Goal: Task Accomplishment & Management: Complete application form

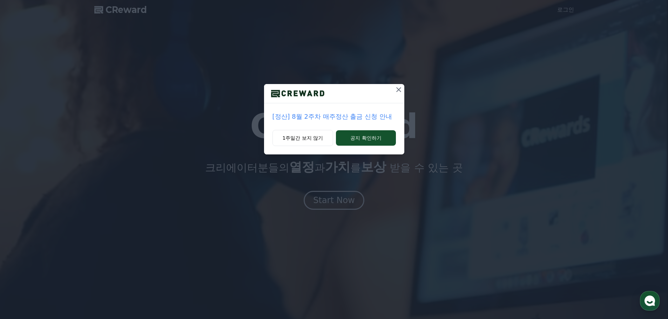
click at [396, 93] on icon at bounding box center [398, 90] width 8 height 8
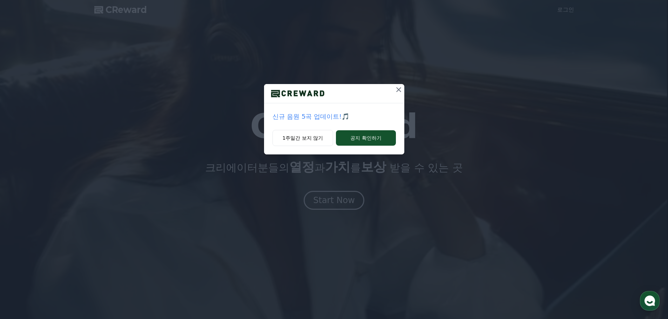
click at [398, 89] on icon at bounding box center [398, 89] width 5 height 5
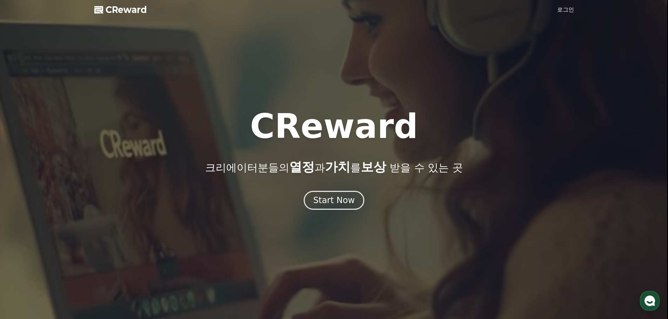
click at [565, 5] on div at bounding box center [334, 159] width 668 height 319
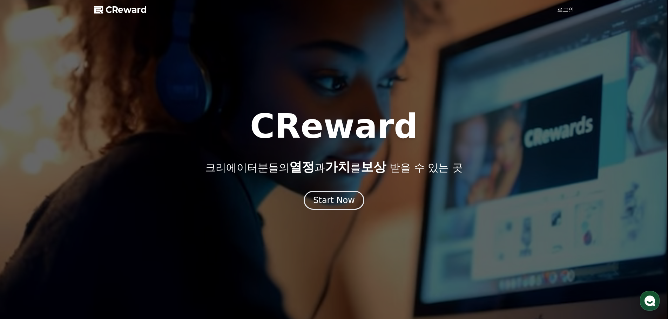
click at [563, 10] on link "로그인" at bounding box center [565, 10] width 17 height 8
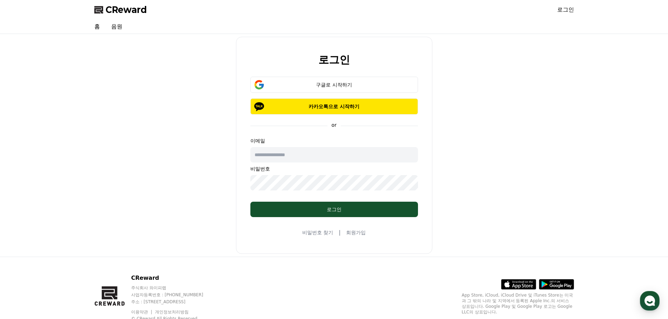
click at [356, 233] on link "회원가입" at bounding box center [356, 232] width 20 height 7
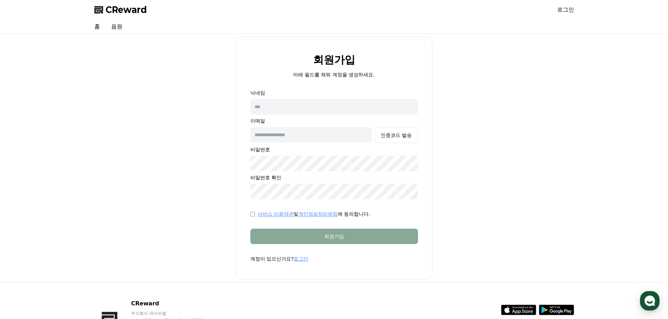
click at [283, 96] on div "닉네임 이메일 인증코드 발송 비밀번호 비밀번호 확인" at bounding box center [334, 144] width 168 height 110
click at [283, 105] on input "text" at bounding box center [334, 106] width 168 height 15
type input "*"
type input "******"
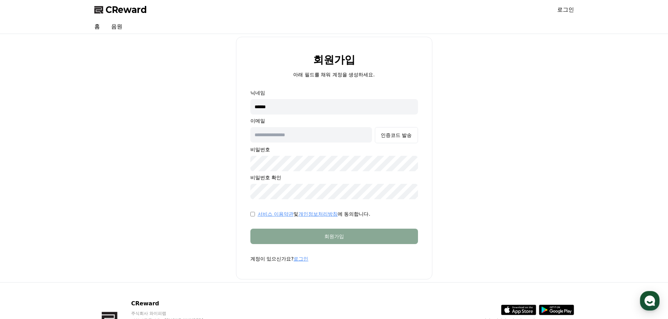
type input "*"
type input "**********"
click at [392, 136] on div "인증코드 발송" at bounding box center [396, 135] width 31 height 7
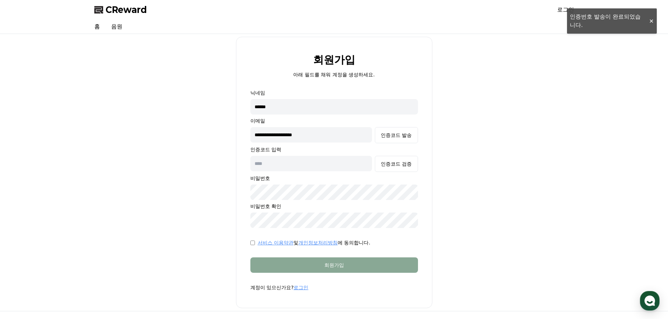
click at [301, 170] on input "text" at bounding box center [311, 163] width 122 height 15
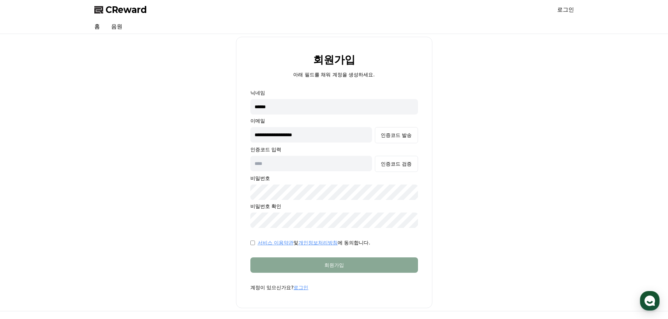
paste input "******"
type input "******"
click at [392, 167] on div "인증코드 검증" at bounding box center [396, 164] width 31 height 7
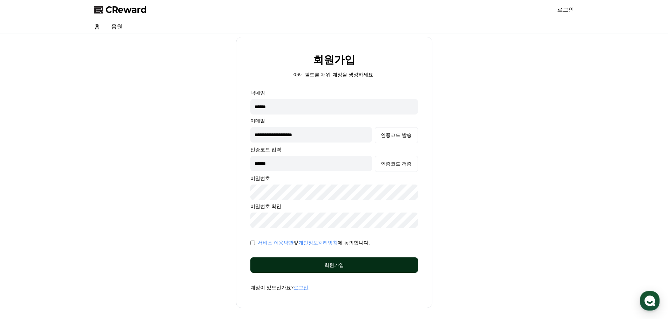
click at [283, 264] on div "회원가입" at bounding box center [334, 265] width 140 height 7
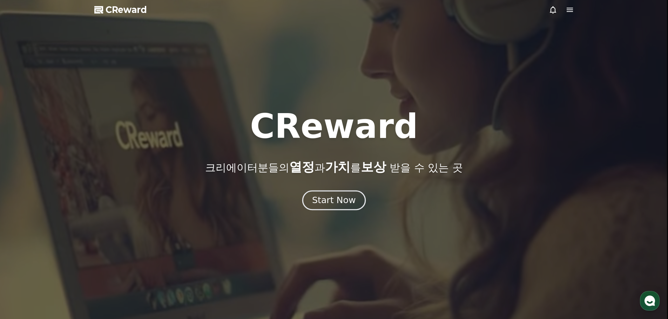
click at [322, 196] on div "Start Now" at bounding box center [333, 201] width 43 height 12
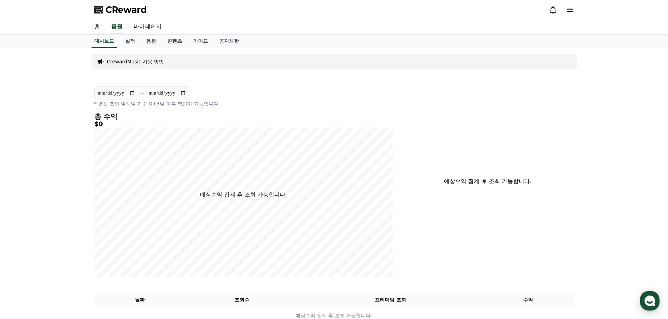
click at [96, 26] on link "홈" at bounding box center [97, 27] width 17 height 15
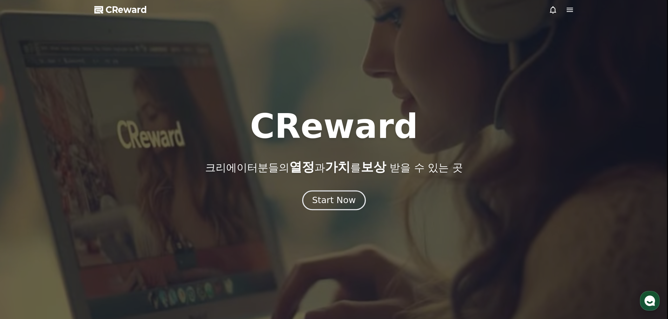
click at [331, 199] on div "Start Now" at bounding box center [333, 201] width 43 height 12
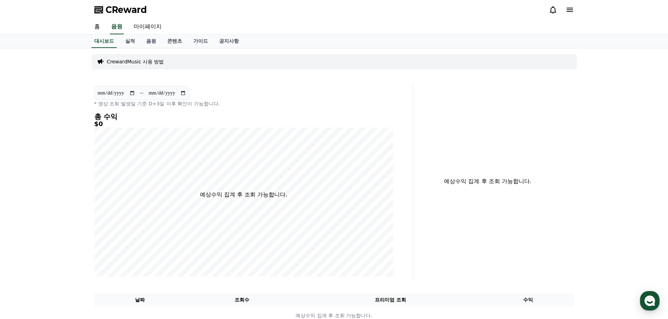
click at [152, 66] on div "CrewardMusic 사용 방법" at bounding box center [333, 61] width 485 height 15
click at [152, 59] on p "CrewardMusic 사용 방법" at bounding box center [135, 61] width 57 height 7
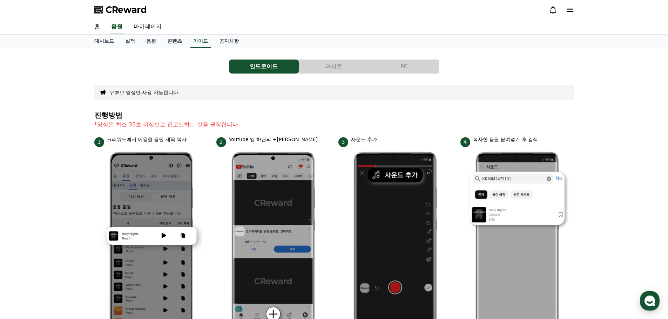
click at [399, 61] on button "PC" at bounding box center [404, 67] width 70 height 14
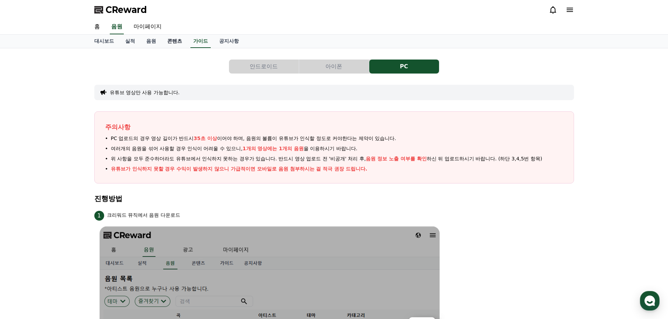
click at [167, 41] on link "콘텐츠" at bounding box center [175, 41] width 26 height 13
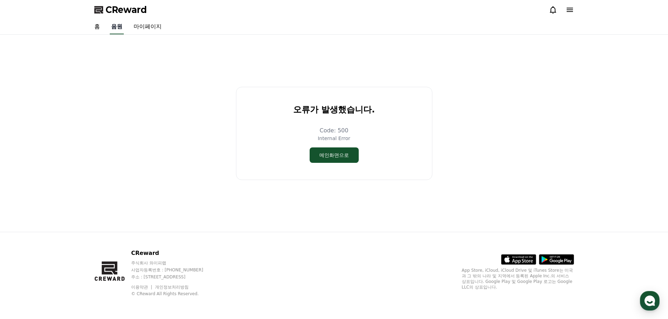
click at [111, 30] on link "음원" at bounding box center [117, 27] width 14 height 15
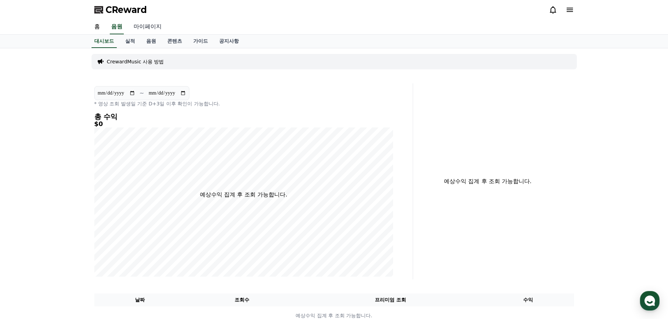
click at [153, 27] on link "마이페이지" at bounding box center [147, 27] width 39 height 15
select select "**********"
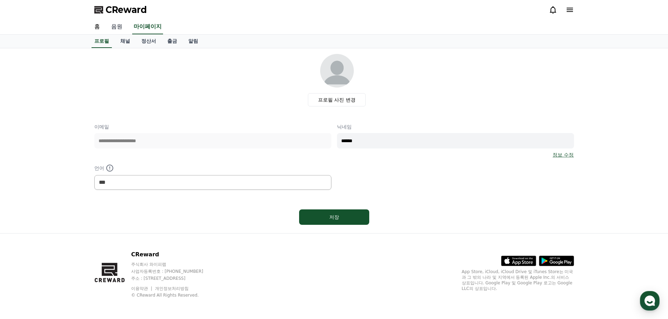
click at [112, 29] on link "음원" at bounding box center [117, 27] width 22 height 15
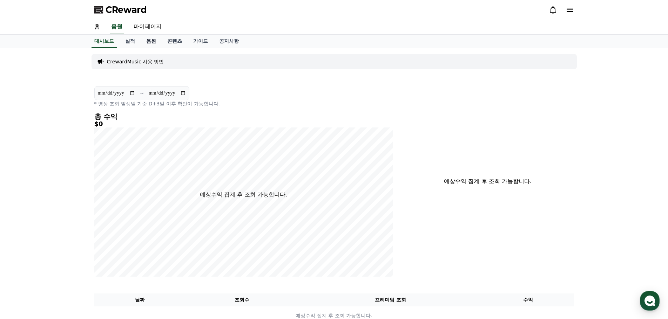
click at [151, 43] on link "음원" at bounding box center [151, 41] width 21 height 13
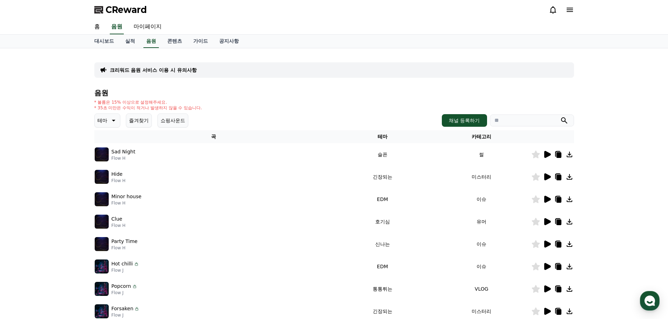
drag, startPoint x: 94, startPoint y: 97, endPoint x: 218, endPoint y: 111, distance: 125.2
click at [217, 111] on div "음원 * 볼륨은 15% 이상으로 설정해주세요. * 35초 미만은 수익이 적거나 발생하지 않을 수 있습니다. 테마 즐겨찾기 쇼핑사운드 채널 등록…" at bounding box center [334, 235] width 480 height 293
click at [219, 111] on div "음원 * 볼륨은 15% 이상으로 설정해주세요. * 35초 미만은 수익이 적거나 발생하지 않을 수 있습니다. 테마 즐겨찾기 쇼핑사운드 채널 등록…" at bounding box center [334, 235] width 480 height 293
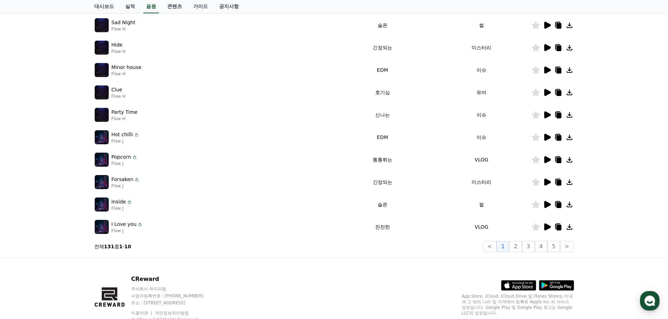
scroll to position [140, 0]
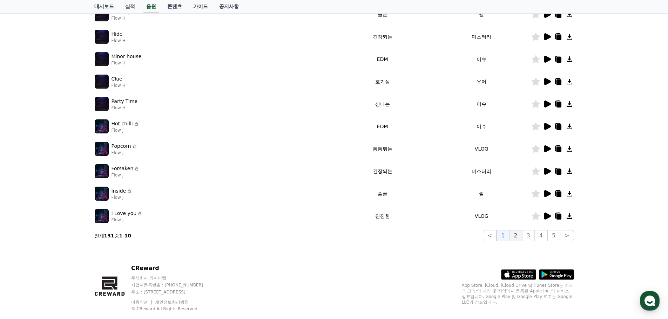
click at [522, 236] on button "2" at bounding box center [528, 235] width 13 height 11
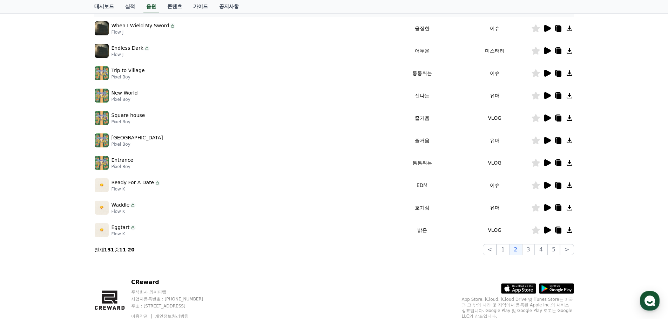
scroll to position [140, 0]
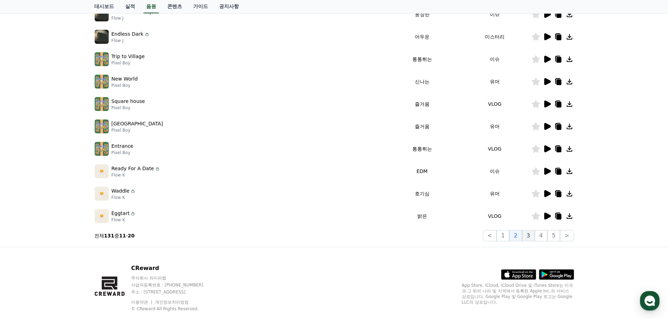
click at [547, 232] on button "3" at bounding box center [553, 235] width 13 height 11
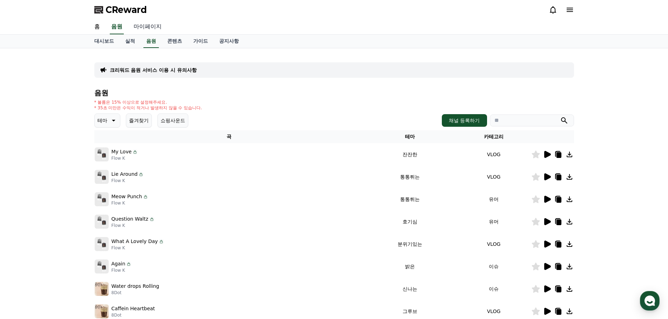
click at [150, 27] on link "마이페이지" at bounding box center [147, 27] width 39 height 15
select select "**********"
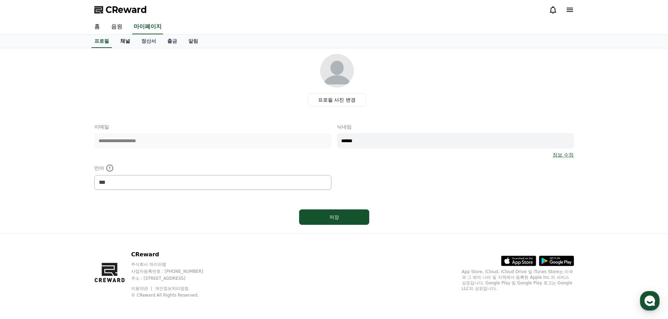
click at [123, 44] on link "채널" at bounding box center [125, 41] width 21 height 13
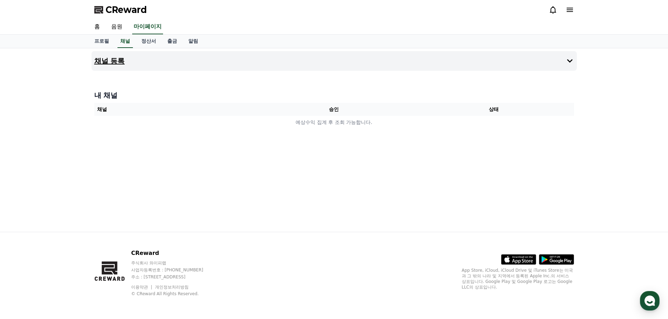
click at [118, 63] on h4 "채널 등록" at bounding box center [109, 61] width 30 height 8
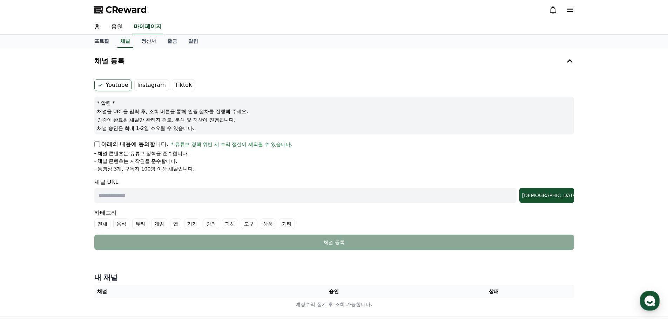
click at [116, 91] on label "Youtube" at bounding box center [112, 85] width 37 height 12
click at [129, 200] on input "text" at bounding box center [305, 195] width 422 height 15
click at [196, 193] on input "text" at bounding box center [305, 195] width 422 height 15
paste input "**********"
click at [559, 195] on div "[DEMOGRAPHIC_DATA]" at bounding box center [546, 195] width 49 height 7
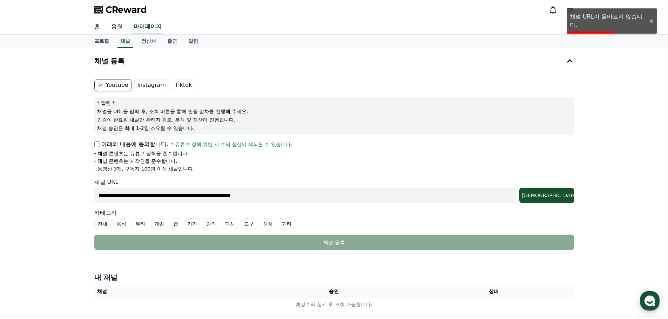
click at [181, 203] on input "**********" at bounding box center [305, 195] width 422 height 15
paste input "text"
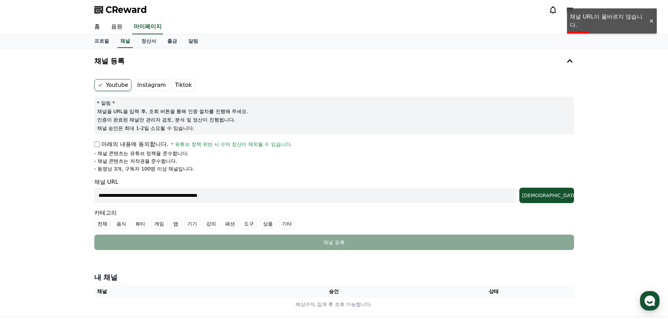
type input "**********"
click at [580, 191] on div "**********" at bounding box center [334, 182] width 668 height 268
click at [553, 198] on div "[DEMOGRAPHIC_DATA]" at bounding box center [546, 195] width 49 height 7
click at [558, 196] on div "[DEMOGRAPHIC_DATA]" at bounding box center [546, 195] width 49 height 7
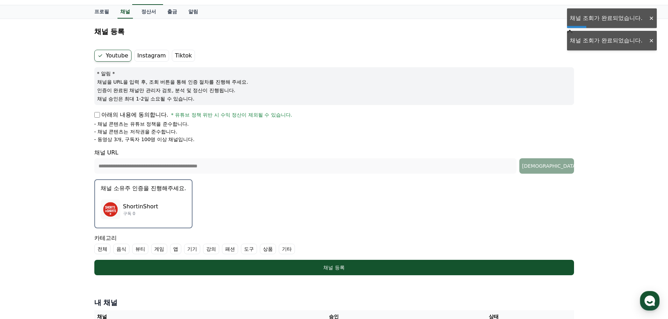
scroll to position [70, 0]
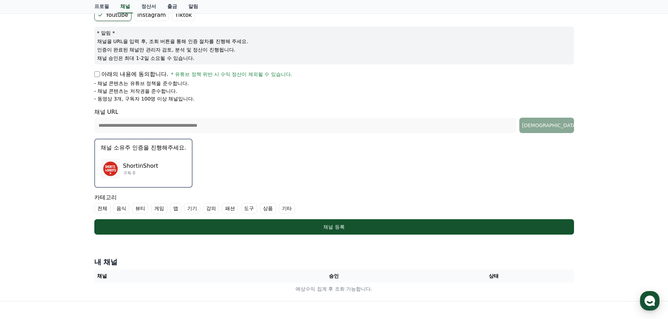
click at [285, 210] on label "기타" at bounding box center [287, 208] width 16 height 11
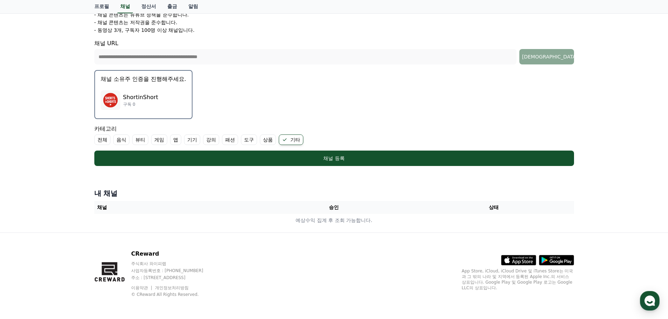
scroll to position [140, 0]
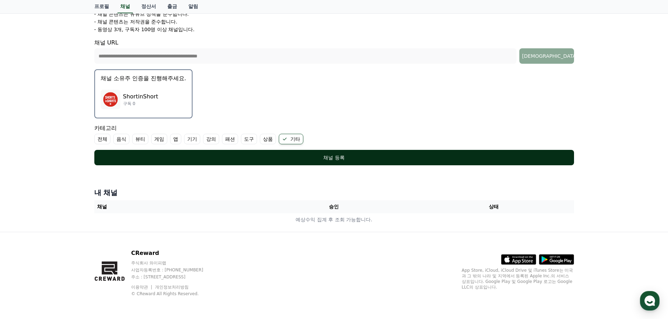
click at [331, 163] on button "채널 등록" at bounding box center [334, 157] width 480 height 15
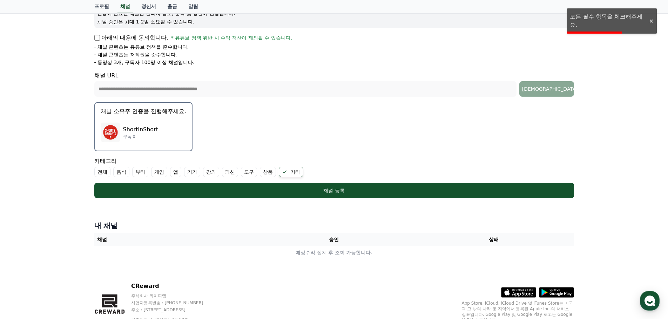
scroll to position [69, 0]
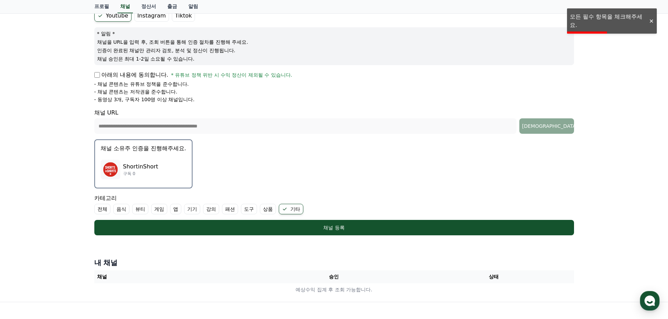
click at [102, 209] on label "전체" at bounding box center [102, 209] width 16 height 11
click at [108, 255] on div "**********" at bounding box center [334, 140] width 491 height 323
click at [333, 273] on th "승인" at bounding box center [334, 277] width 160 height 13
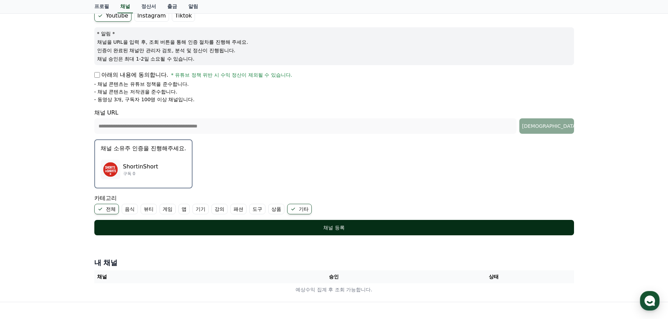
click at [426, 221] on button "채널 등록" at bounding box center [334, 227] width 480 height 15
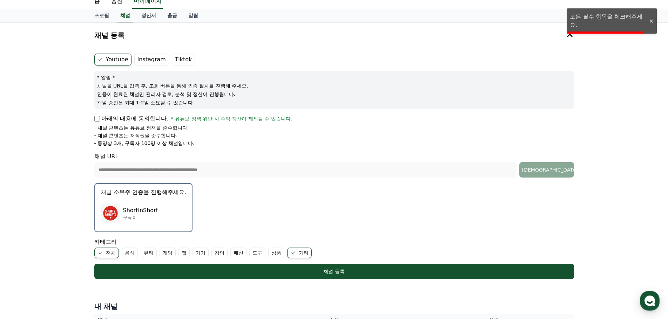
scroll to position [0, 0]
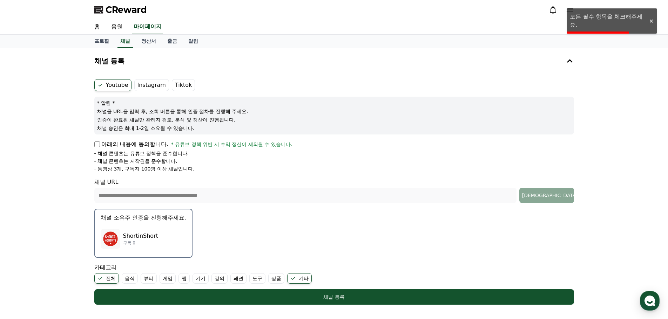
click at [110, 89] on label "Youtube" at bounding box center [112, 85] width 37 height 12
click at [98, 149] on div "아래의 내용에 동의합니다. * 유튜브 정책 위반 시 수익 정산이 제외될 수 있습니다. - 채널 콘텐츠는 유튜브 정책을 준수합니다. - 채널 콘…" at bounding box center [334, 156] width 480 height 32
click at [123, 165] on p "- 동영상 3개, 구독자 100명 이상 채널입니다." at bounding box center [144, 168] width 100 height 7
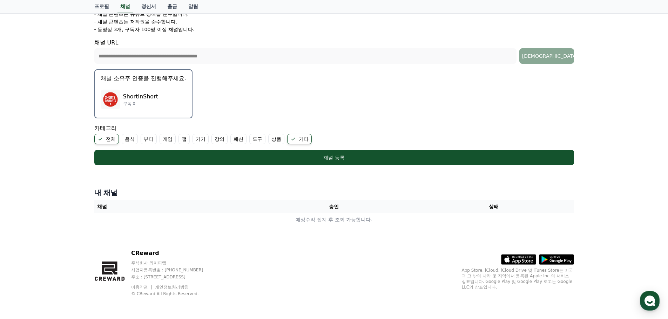
click at [266, 139] on ul "전체 음식 뷰티 게임 앱 기기 강의 패션 도구 상품 기타" at bounding box center [334, 139] width 480 height 11
click at [273, 139] on label "상품" at bounding box center [276, 139] width 16 height 11
click at [258, 138] on label "도구" at bounding box center [257, 139] width 16 height 11
click at [242, 137] on label "패션" at bounding box center [238, 139] width 16 height 11
click at [220, 138] on label "강의" at bounding box center [219, 139] width 16 height 11
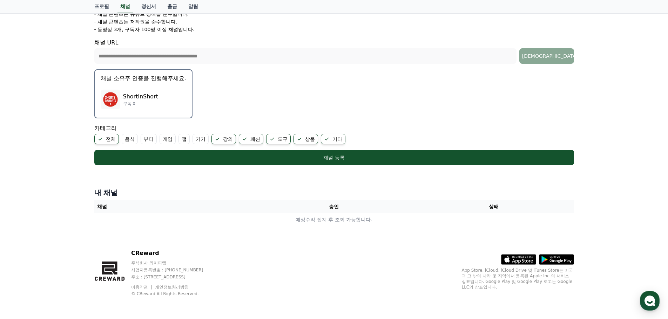
click at [195, 138] on label "기기" at bounding box center [200, 139] width 16 height 11
click at [181, 138] on label "앱" at bounding box center [183, 139] width 11 height 11
click at [173, 138] on label "게임" at bounding box center [167, 139] width 16 height 11
click at [147, 139] on label "뷰티" at bounding box center [149, 139] width 16 height 11
click at [141, 138] on label "뷰티" at bounding box center [153, 139] width 25 height 11
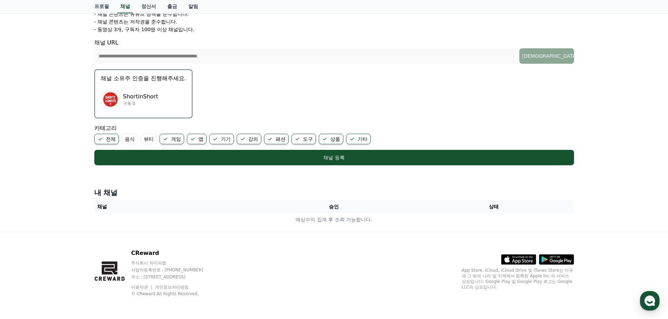
click at [132, 138] on label "음식" at bounding box center [130, 139] width 16 height 11
click at [147, 138] on ul "전체 음식 뷰티 게임 앱 기기 강의 패션 도구 상품 기타" at bounding box center [334, 139] width 480 height 11
click at [155, 138] on label "뷰티" at bounding box center [157, 139] width 16 height 11
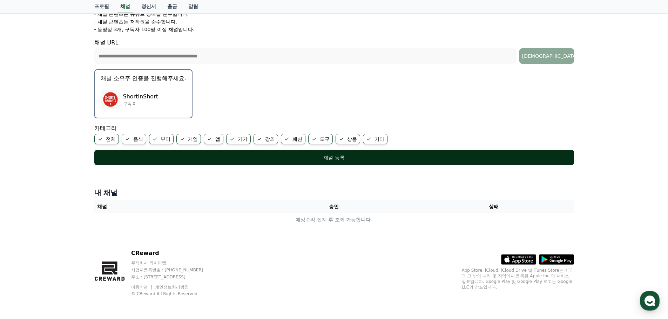
click at [156, 156] on div "채널 등록" at bounding box center [333, 157] width 451 height 7
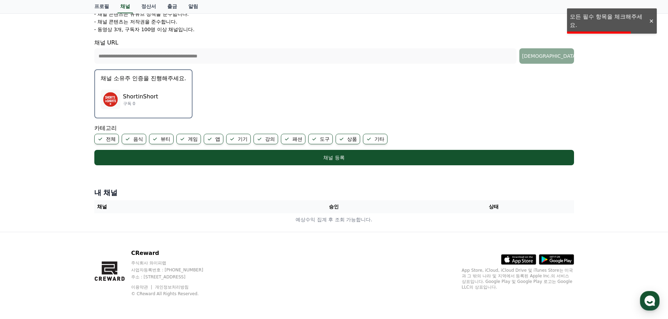
click at [135, 98] on p "ShortinShort" at bounding box center [140, 97] width 35 height 8
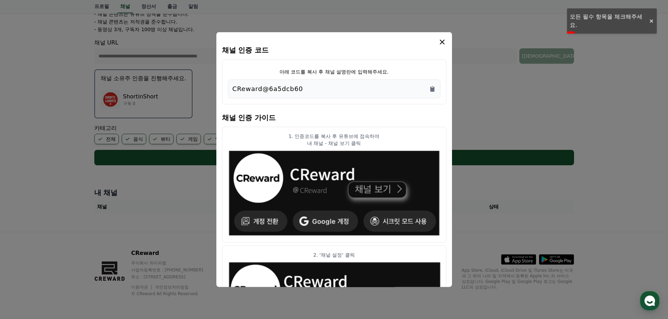
click at [299, 88] on div "CReward@6a5dcb60" at bounding box center [333, 89] width 203 height 10
click at [277, 88] on p "CReward@6a5dcb60" at bounding box center [267, 89] width 71 height 10
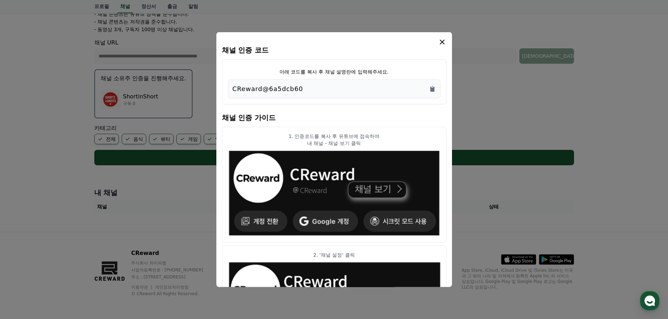
copy div "CReward@6a5dcb60"
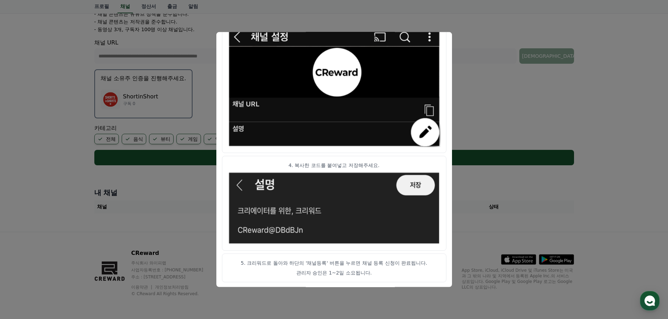
scroll to position [349, 0]
click at [455, 76] on button "close modal" at bounding box center [334, 159] width 668 height 319
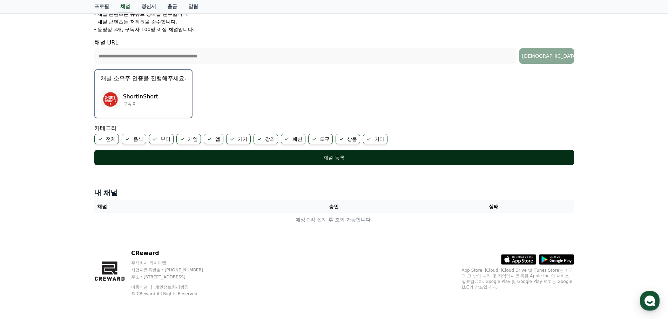
click at [158, 153] on button "채널 등록" at bounding box center [334, 157] width 480 height 15
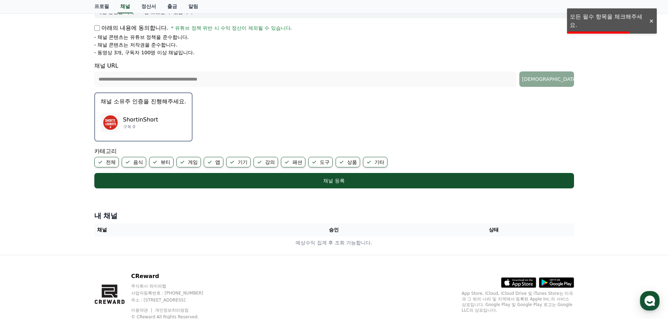
scroll to position [69, 0]
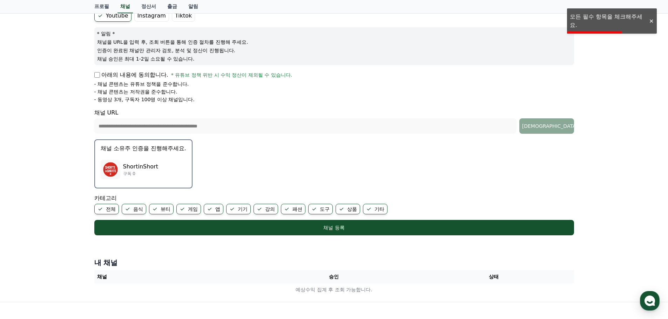
click at [135, 176] on p "구독 0" at bounding box center [140, 174] width 35 height 6
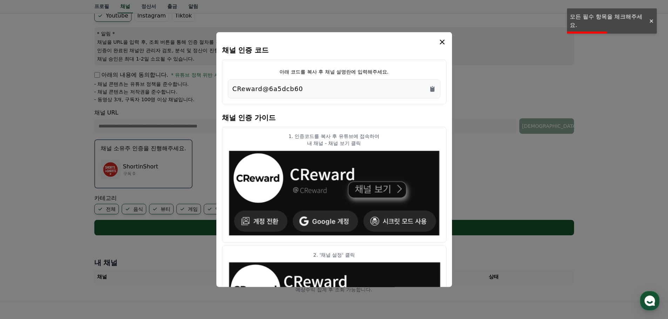
click at [135, 158] on button "close modal" at bounding box center [334, 159] width 668 height 319
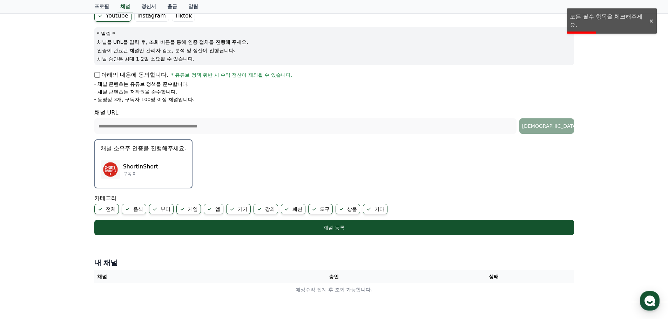
click at [120, 163] on img "button" at bounding box center [111, 170] width 20 height 20
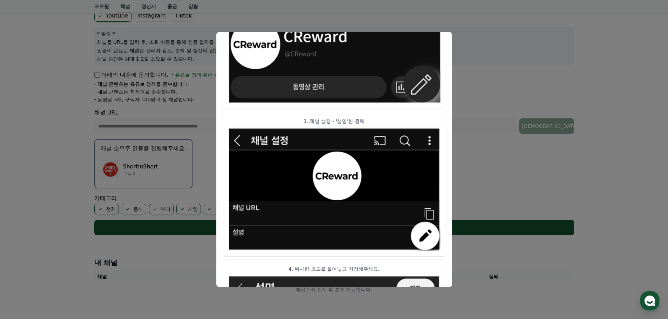
scroll to position [349, 0]
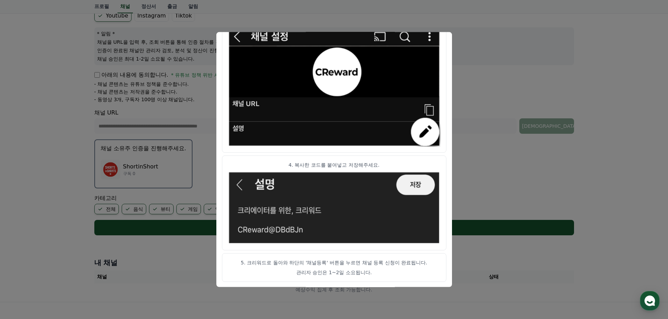
click at [462, 167] on button "close modal" at bounding box center [334, 159] width 668 height 319
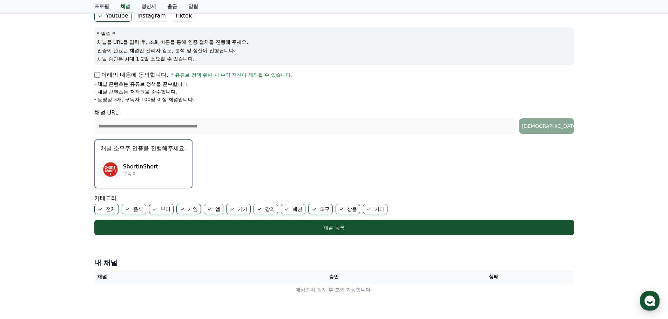
scroll to position [0, 0]
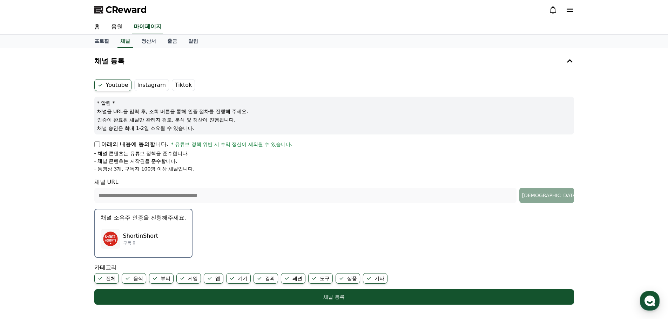
click at [147, 82] on label "Instagram" at bounding box center [151, 85] width 35 height 12
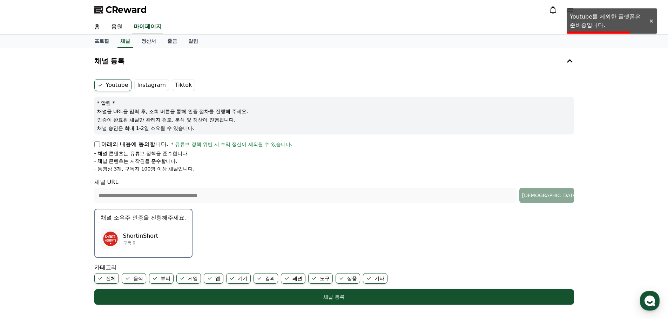
click at [123, 86] on label "Youtube" at bounding box center [112, 85] width 37 height 12
click at [115, 84] on label "Youtube" at bounding box center [112, 85] width 37 height 12
click at [101, 146] on div "아래의 내용에 동의합니다. * 유튜브 정책 위반 시 수익 정산이 제외될 수 있습니다." at bounding box center [334, 144] width 480 height 8
click at [280, 140] on div "아래의 내용에 동의합니다. * 유튜브 정책 위반 시 수익 정산이 제외될 수 있습니다." at bounding box center [334, 144] width 480 height 8
click at [282, 145] on span "* 유튜브 정책 위반 시 수익 정산이 제외될 수 있습니다." at bounding box center [231, 144] width 121 height 7
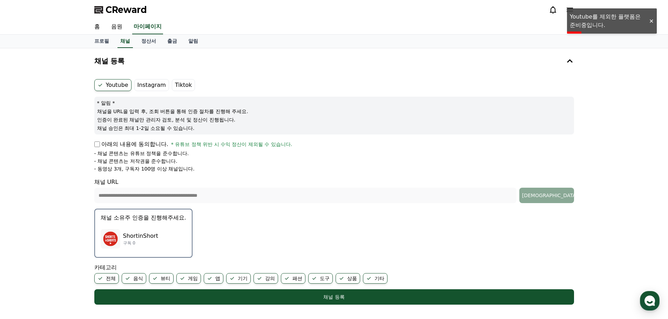
click at [282, 145] on span "* 유튜브 정책 위반 시 수익 정산이 제외될 수 있습니다." at bounding box center [231, 144] width 121 height 7
click at [134, 62] on button "채널 등록" at bounding box center [333, 61] width 485 height 20
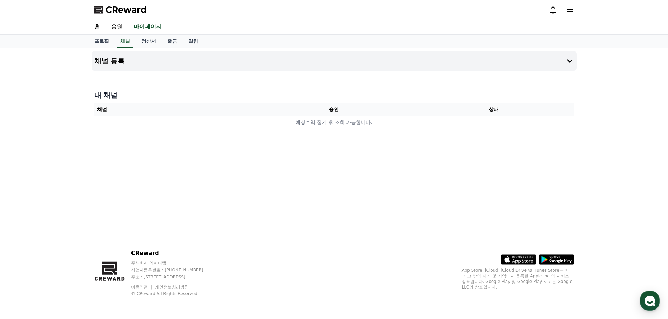
click at [129, 61] on button "채널 등록" at bounding box center [333, 61] width 485 height 20
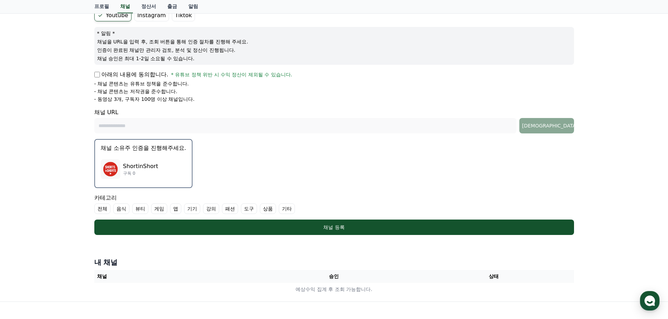
scroll to position [70, 0]
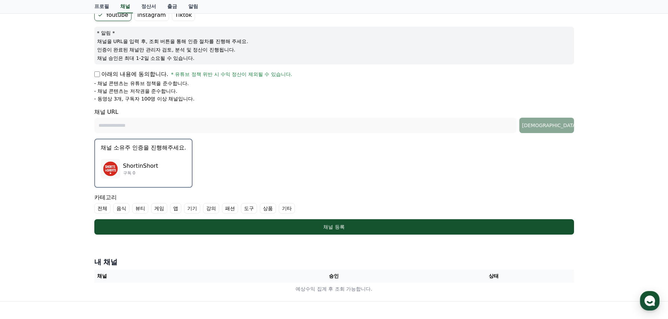
click at [107, 210] on label "전체" at bounding box center [102, 208] width 16 height 11
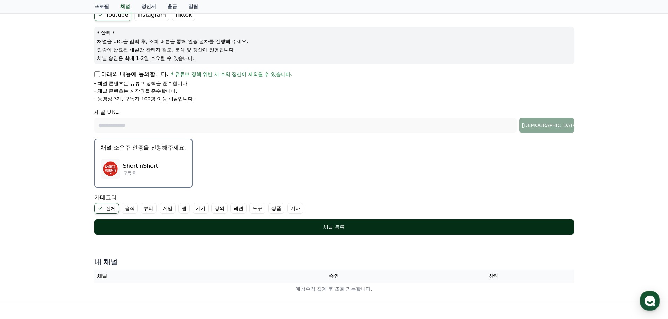
click at [122, 224] on div "채널 등록" at bounding box center [333, 227] width 451 height 7
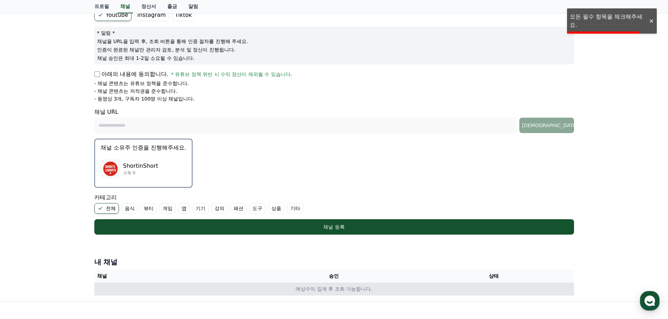
click at [98, 285] on td "예상수익 집계 후 조회 가능합니다." at bounding box center [334, 289] width 480 height 13
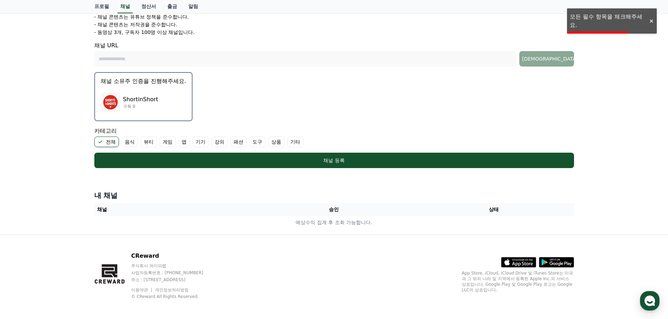
scroll to position [140, 0]
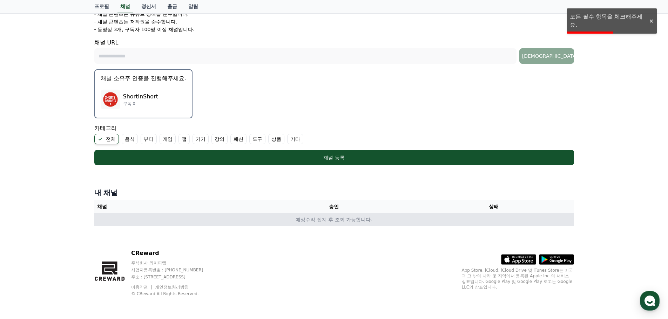
click at [339, 218] on td "예상수익 집계 후 조회 가능합니다." at bounding box center [334, 219] width 480 height 13
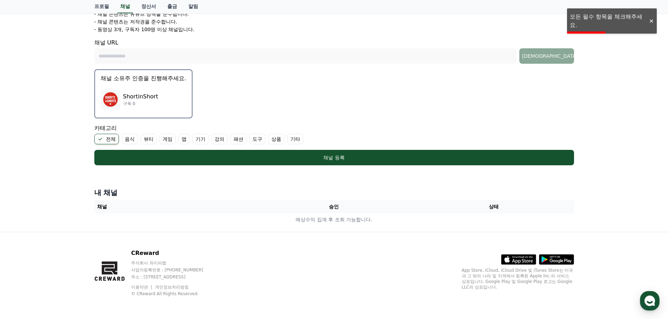
click at [352, 204] on th "승인" at bounding box center [334, 206] width 160 height 13
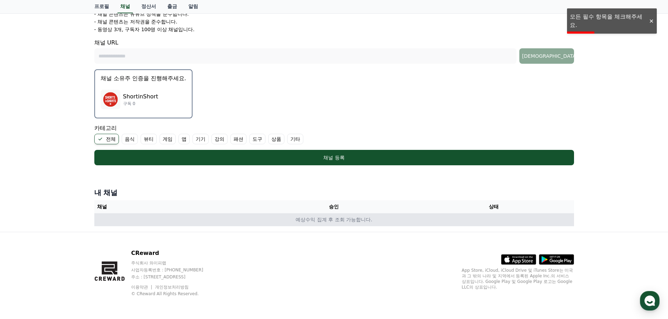
click at [377, 223] on td "예상수익 집계 후 조회 가능합니다." at bounding box center [334, 219] width 480 height 13
click at [338, 220] on td "예상수익 집계 후 조회 가능합니다." at bounding box center [334, 219] width 480 height 13
click at [356, 219] on td "예상수익 집계 후 조회 가능합니다." at bounding box center [334, 219] width 480 height 13
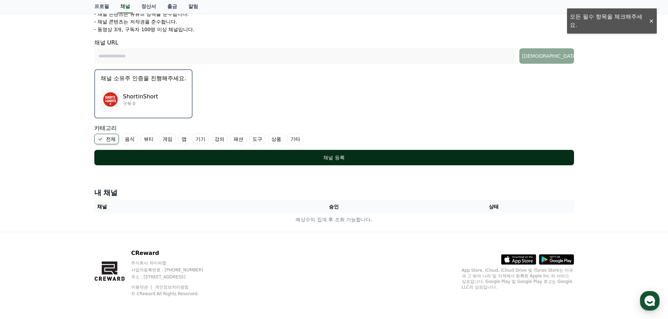
click at [326, 164] on button "채널 등록" at bounding box center [334, 157] width 480 height 15
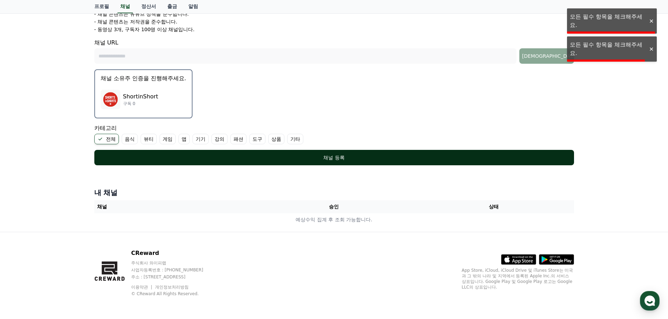
click at [326, 164] on button "채널 등록" at bounding box center [334, 157] width 480 height 15
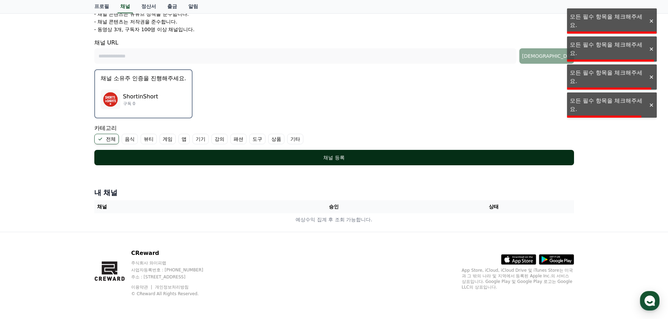
click at [326, 164] on button "채널 등록" at bounding box center [334, 157] width 480 height 15
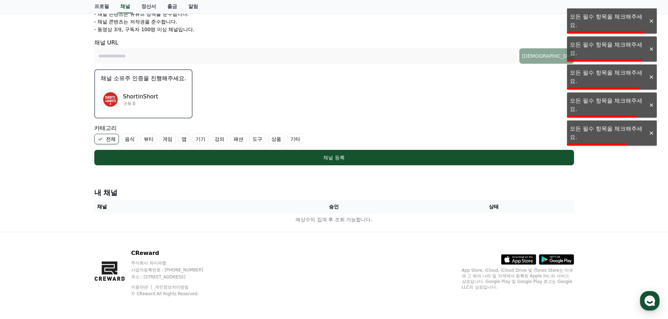
scroll to position [0, 0]
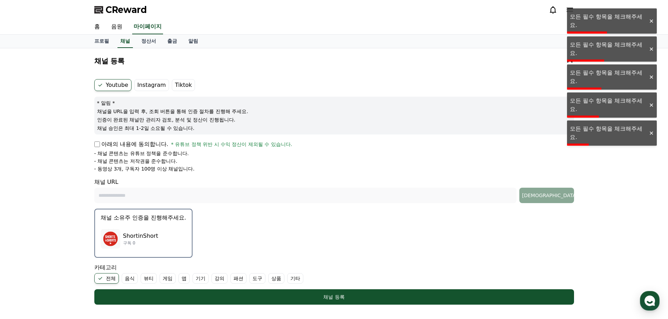
click at [97, 148] on div "아래의 내용에 동의합니다. * 유튜브 정책 위반 시 수익 정산이 제외될 수 있습니다." at bounding box center [334, 144] width 480 height 8
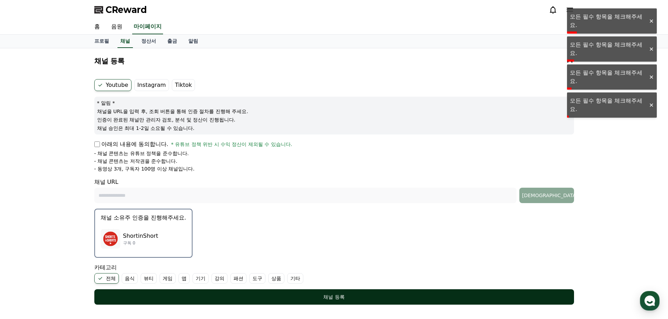
click at [198, 293] on button "채널 등록" at bounding box center [334, 297] width 480 height 15
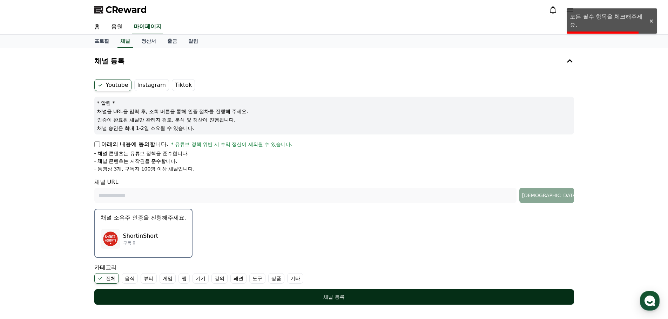
click at [198, 293] on button "채널 등록" at bounding box center [334, 297] width 480 height 15
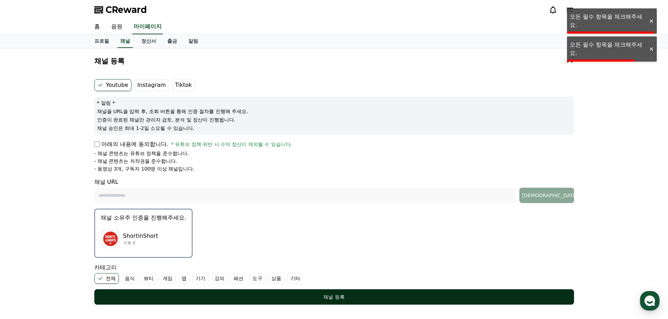
click at [198, 293] on button "채널 등록" at bounding box center [334, 297] width 480 height 15
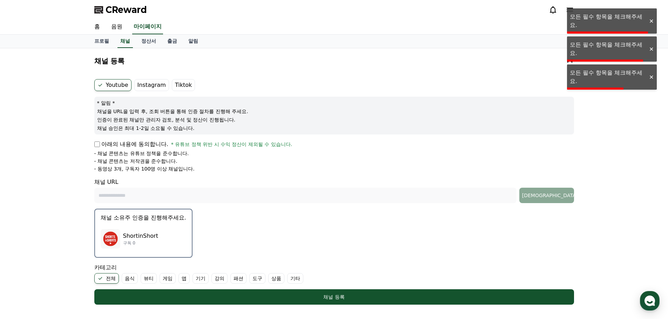
click at [111, 164] on p "- 채널 콘텐츠는 저작권을 준수합니다." at bounding box center [135, 161] width 83 height 7
click at [122, 174] on form "Youtube Instagram Tiktok * 알림 * 채널을 URL을 입력 후, 조회 버튼을 통해 인증 절차를 진행해 주세요. 인증이 완료…" at bounding box center [334, 192] width 480 height 226
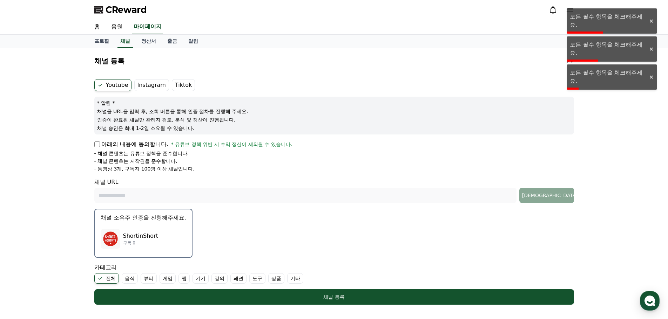
click at [143, 242] on p "구독 0" at bounding box center [140, 243] width 35 height 6
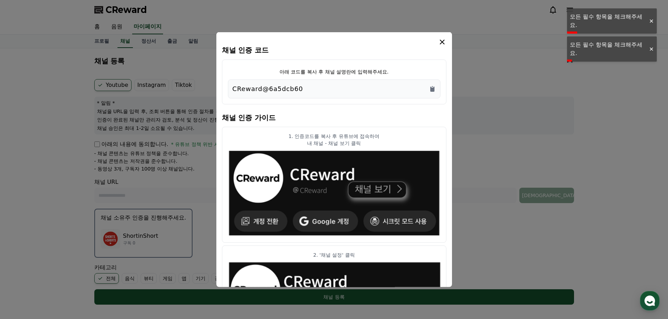
click at [444, 42] on icon "modal" at bounding box center [442, 42] width 8 height 8
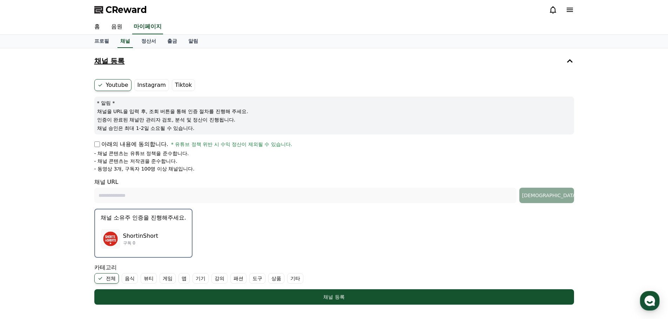
click at [576, 62] on button "채널 등록" at bounding box center [333, 61] width 485 height 20
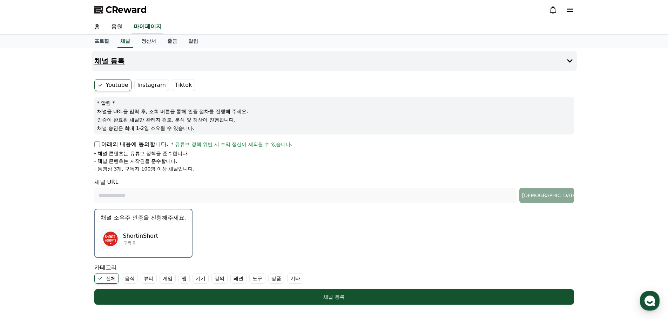
click at [576, 62] on button "채널 등록" at bounding box center [333, 61] width 485 height 20
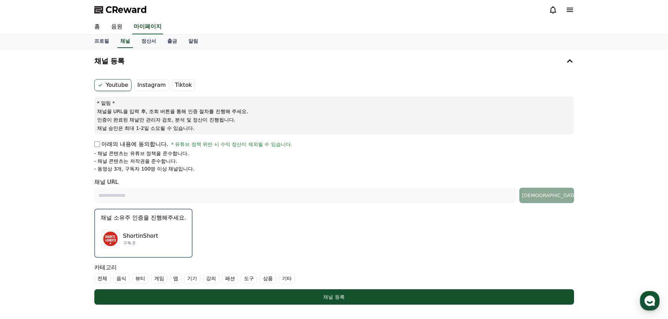
click at [105, 165] on ul "- 채널 콘텐츠는 유튜브 정책을 준수합니다. - 채널 콘텐츠는 저작권을 준수합니다. - 동영상 3개, 구독자 100명 이상 채널입니다." at bounding box center [334, 161] width 480 height 22
click at [102, 154] on p "- 채널 콘텐츠는 유튜브 정책을 준수합니다." at bounding box center [141, 153] width 95 height 7
click at [236, 142] on span "* 유튜브 정책 위반 시 수익 정산이 제외될 수 있습니다." at bounding box center [231, 144] width 121 height 7
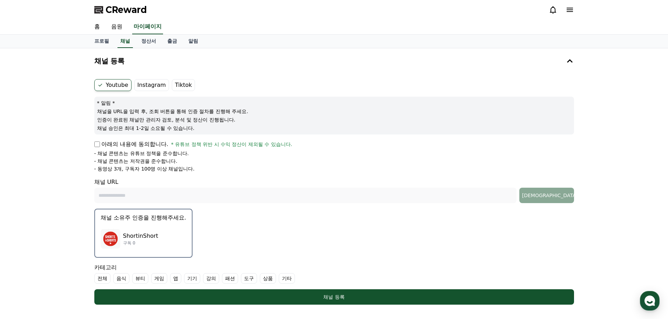
click at [236, 142] on span "* 유튜브 정책 위반 시 수익 정산이 제외될 수 있습니다." at bounding box center [231, 144] width 121 height 7
click at [283, 175] on form "Youtube Instagram Tiktok * 알림 * 채널을 URL을 입력 후, 조회 버튼을 통해 인증 절차를 진행해 주세요. 인증이 완료…" at bounding box center [334, 192] width 480 height 226
click at [575, 198] on div "Youtube Instagram Tiktok * 알림 * 채널을 URL을 입력 후, 조회 버튼을 통해 인증 절차를 진행해 주세요. 인증이 완료…" at bounding box center [333, 191] width 485 height 231
click at [148, 238] on p "ShortinShort" at bounding box center [140, 236] width 35 height 8
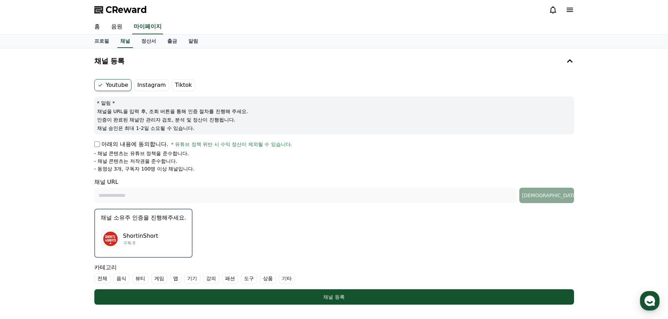
click at [148, 238] on p "ShortinShort" at bounding box center [140, 236] width 35 height 8
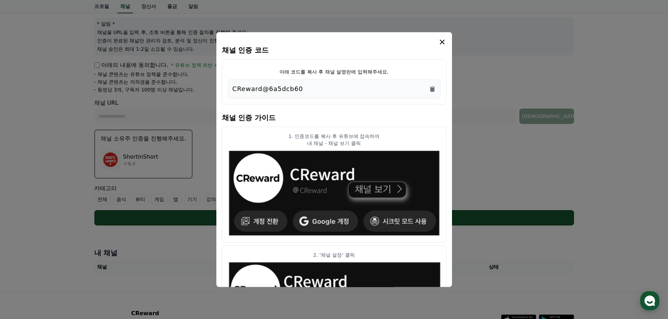
scroll to position [34, 0]
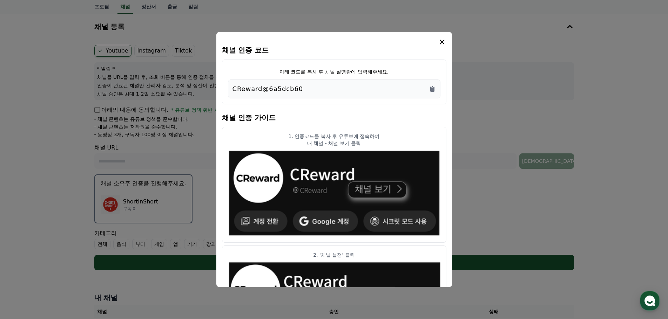
click at [442, 42] on icon "modal" at bounding box center [442, 41] width 5 height 5
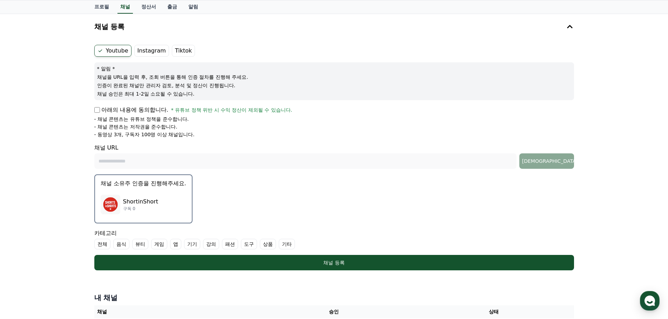
click at [102, 240] on label "전체" at bounding box center [102, 244] width 16 height 11
click at [127, 243] on label "음식" at bounding box center [130, 244] width 16 height 11
click at [158, 242] on label "뷰티" at bounding box center [157, 244] width 16 height 11
click at [177, 242] on label "게임" at bounding box center [184, 244] width 16 height 11
click at [212, 245] on label "앱" at bounding box center [209, 244] width 11 height 11
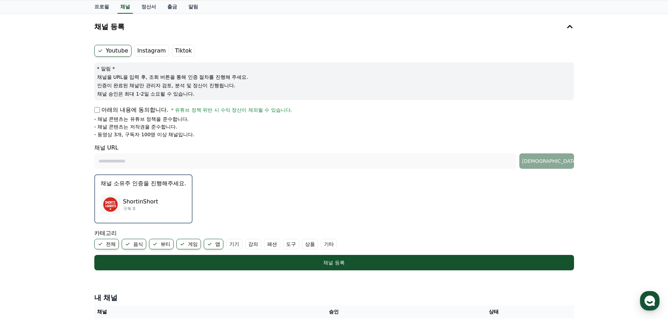
click at [236, 244] on label "기기" at bounding box center [234, 244] width 16 height 11
click at [263, 244] on label "강의" at bounding box center [261, 244] width 16 height 11
click at [297, 245] on ul "전체 음식 뷰티 게임 앱 기기 강의 패션 도구 상품 기타" at bounding box center [334, 244] width 480 height 11
click at [293, 245] on label "패션" at bounding box center [289, 244] width 16 height 11
click at [311, 245] on label "도구" at bounding box center [316, 244] width 16 height 11
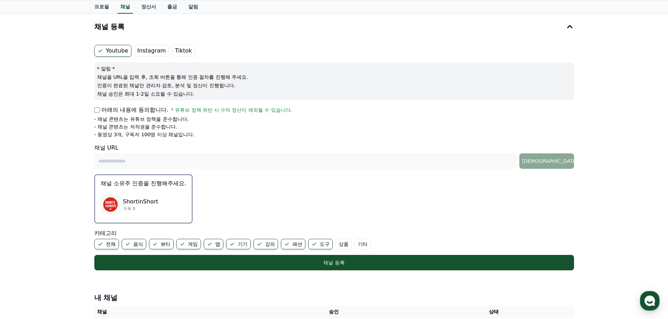
click at [346, 245] on label "상품" at bounding box center [343, 244] width 16 height 11
click at [367, 245] on label "기타" at bounding box center [371, 244] width 16 height 11
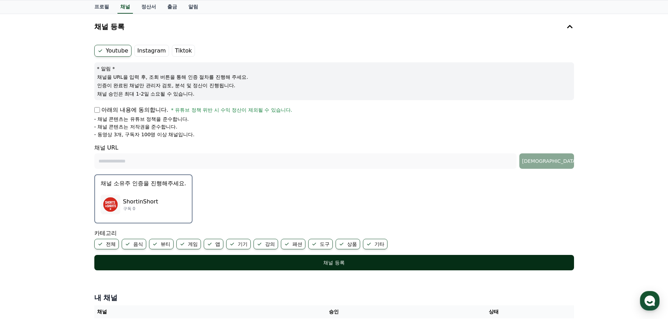
click at [352, 260] on div "채널 등록" at bounding box center [333, 262] width 451 height 7
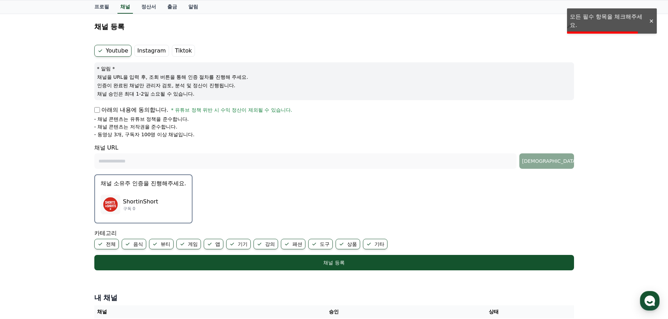
click at [651, 22] on div at bounding box center [650, 21] width 11 height 7
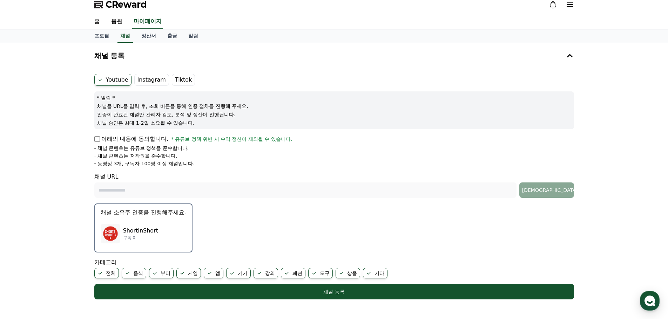
scroll to position [0, 0]
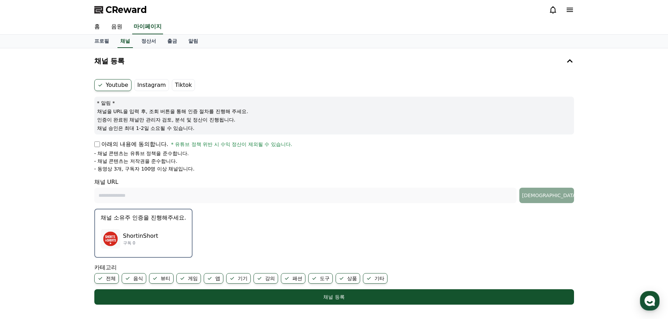
drag, startPoint x: 155, startPoint y: 226, endPoint x: 312, endPoint y: 233, distance: 157.5
click at [312, 233] on div "채널 등록 Youtube Instagram Tiktok * 알림 * 채널을 URL을 입력 후, 조회 버튼을 통해 인증 절차를 진행해 주세요. …" at bounding box center [334, 209] width 668 height 323
click at [297, 232] on form "Youtube Instagram Tiktok * 알림 * 채널을 URL을 입력 후, 조회 버튼을 통해 인증 절차를 진행해 주세요. 인증이 완료…" at bounding box center [334, 192] width 480 height 226
click at [111, 183] on div "채널 URL 조회" at bounding box center [334, 190] width 480 height 25
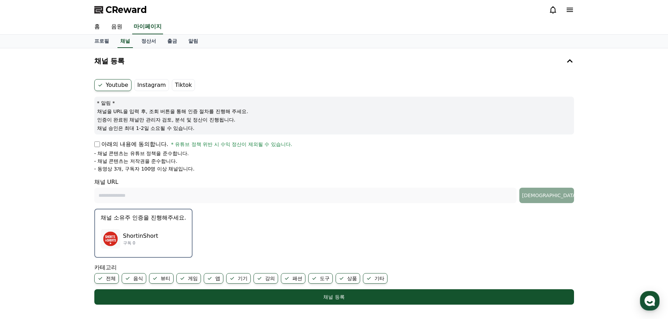
click at [111, 183] on div "채널 URL 조회" at bounding box center [334, 190] width 480 height 25
click at [175, 83] on label "Tiktok" at bounding box center [183, 85] width 23 height 12
click at [182, 82] on label "Tiktok" at bounding box center [183, 85] width 23 height 12
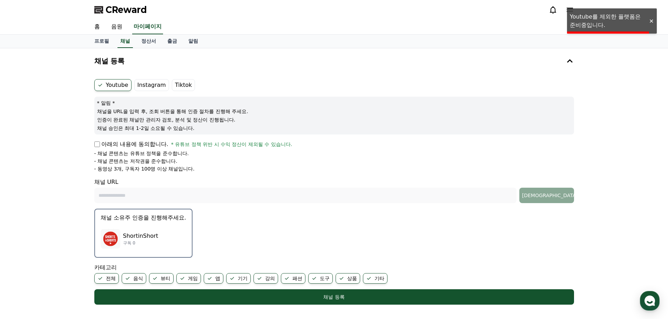
click at [150, 82] on label "Instagram" at bounding box center [151, 85] width 35 height 12
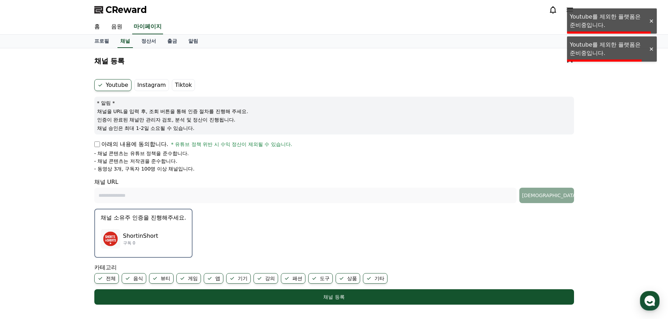
click at [130, 84] on ul "Youtube Instagram Tiktok" at bounding box center [334, 85] width 480 height 12
click at [121, 84] on label "Youtube" at bounding box center [112, 85] width 37 height 12
click at [111, 84] on label "Youtube" at bounding box center [112, 85] width 37 height 12
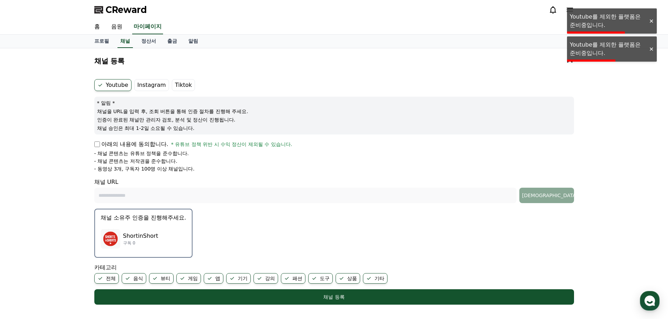
click at [111, 84] on label "Youtube" at bounding box center [112, 85] width 37 height 12
click at [111, 170] on p "- 동영상 3개, 구독자 100명 이상 채널입니다." at bounding box center [144, 168] width 100 height 7
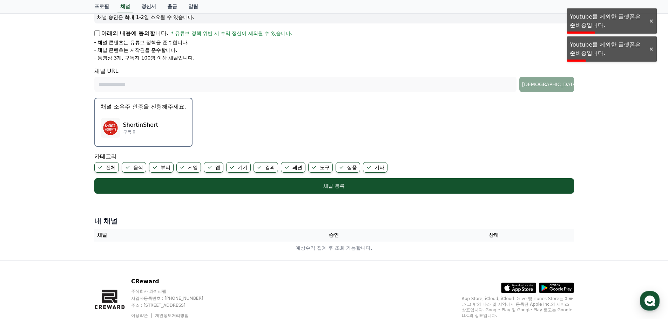
scroll to position [140, 0]
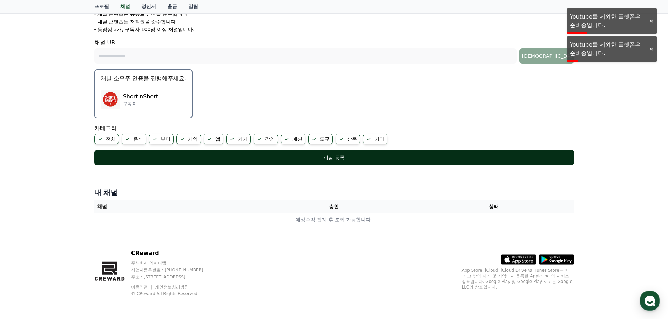
click at [238, 158] on div "채널 등록" at bounding box center [333, 157] width 451 height 7
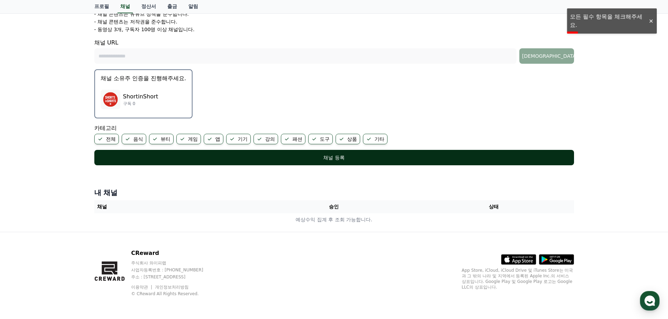
click at [305, 156] on div "채널 등록" at bounding box center [333, 157] width 451 height 7
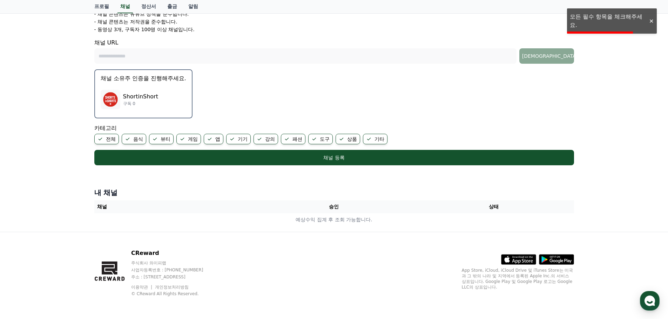
click at [337, 205] on th "승인" at bounding box center [334, 206] width 160 height 13
click at [154, 200] on div "내 채널 채널 승인 상태 예상수익 집계 후 조회 가능합니다." at bounding box center [333, 207] width 485 height 44
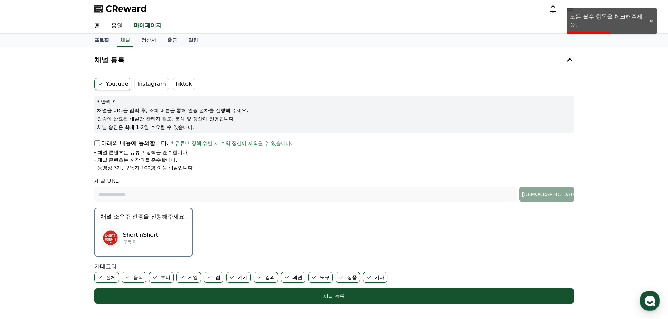
scroll to position [0, 0]
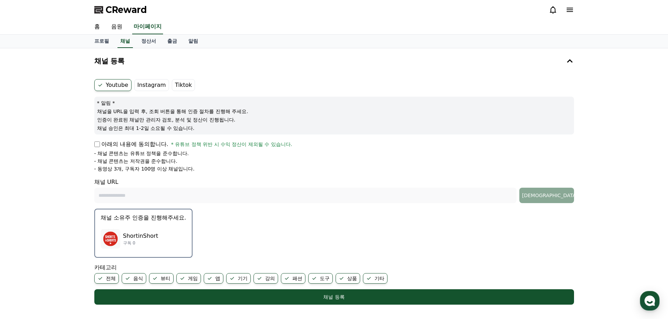
click at [155, 247] on div "ShortinShort 구독 0" at bounding box center [144, 239] width 86 height 28
click at [155, 236] on p "ShortinShort" at bounding box center [140, 236] width 35 height 8
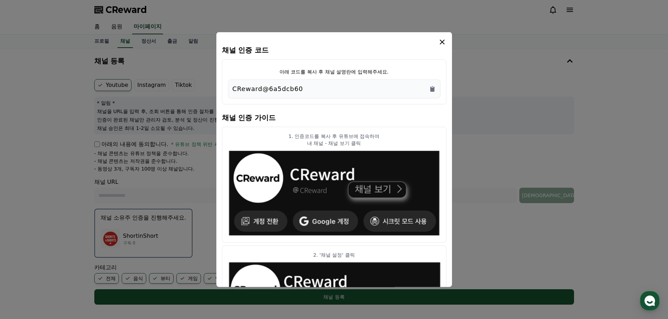
click at [150, 200] on button "close modal" at bounding box center [334, 159] width 668 height 319
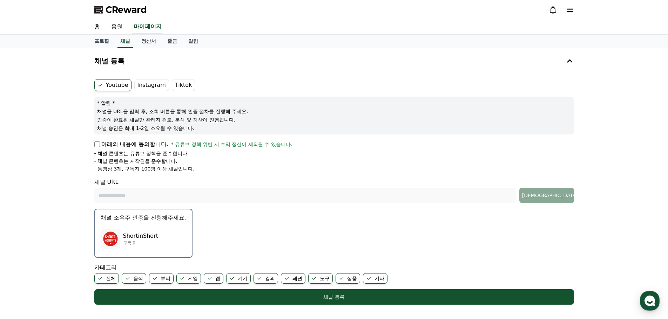
click at [227, 86] on ul "Youtube Instagram Tiktok" at bounding box center [334, 85] width 480 height 12
click at [256, 144] on span "* 유튜브 정책 위반 시 수익 정산이 제외될 수 있습니다." at bounding box center [231, 144] width 121 height 7
click at [146, 41] on link "정산서" at bounding box center [149, 41] width 26 height 13
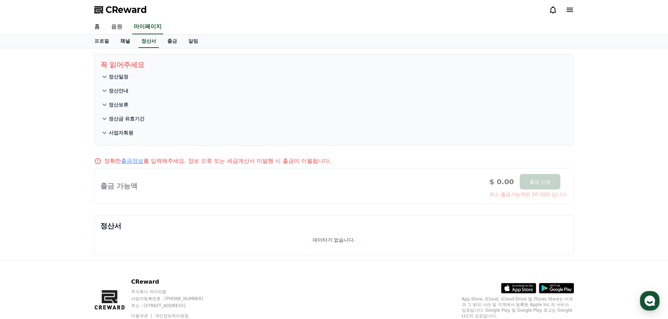
click at [125, 40] on link "채널" at bounding box center [125, 41] width 21 height 13
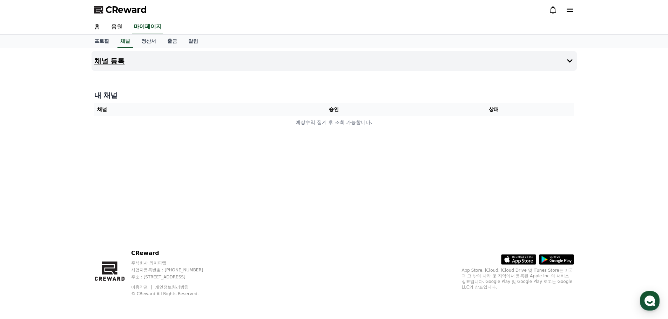
click at [131, 60] on button "채널 등록" at bounding box center [333, 61] width 485 height 20
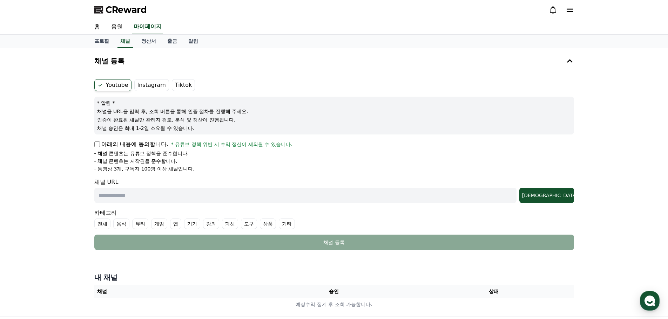
click at [115, 190] on input "text" at bounding box center [305, 195] width 422 height 15
paste input "**********"
type input "**********"
drag, startPoint x: 202, startPoint y: 211, endPoint x: 205, endPoint y: 199, distance: 12.2
click at [202, 210] on div "카테고리 전체 음식 뷰티 게임 앱 기기 강의 패션 도구 상품 기타" at bounding box center [334, 219] width 480 height 20
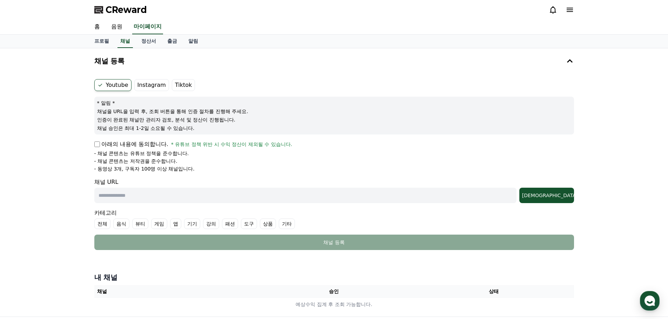
click at [205, 199] on input "text" at bounding box center [305, 195] width 422 height 15
paste input "**********"
type input "**********"
click at [572, 193] on button "[DEMOGRAPHIC_DATA]" at bounding box center [546, 195] width 55 height 15
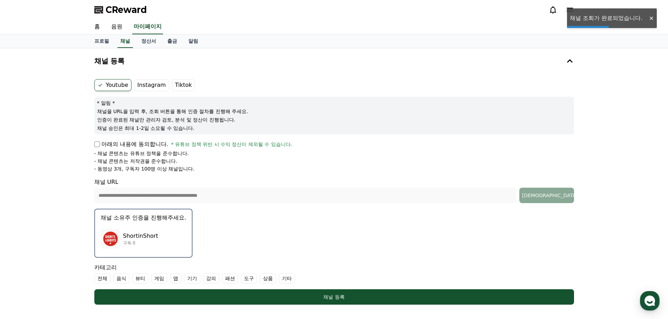
click at [139, 230] on div "ShortinShort 구독 0" at bounding box center [144, 239] width 86 height 28
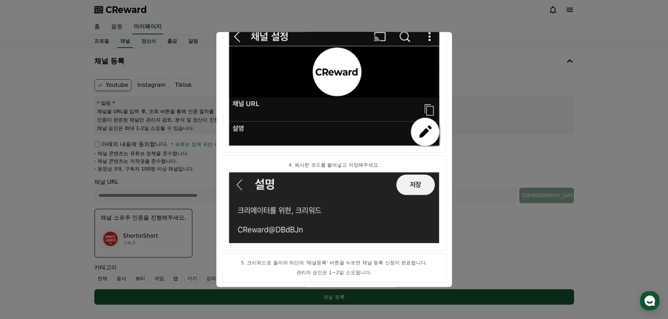
scroll to position [140, 0]
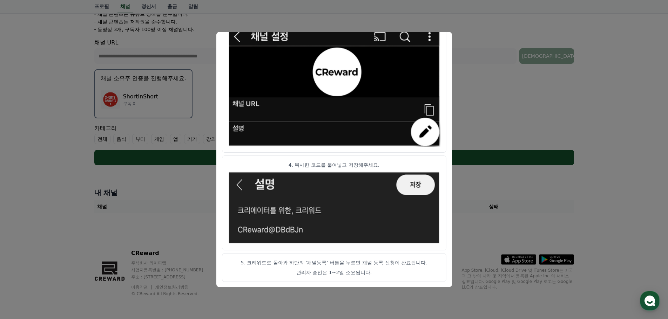
click at [473, 131] on button "close modal" at bounding box center [334, 159] width 668 height 319
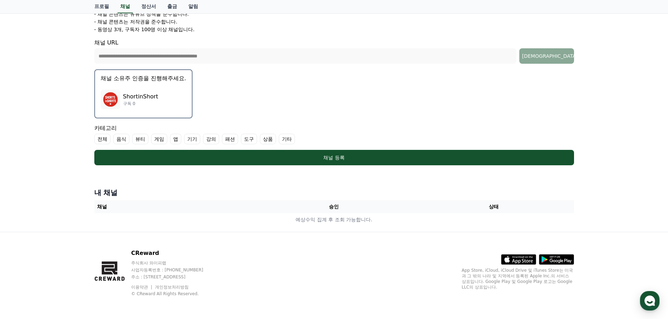
click at [101, 140] on label "전체" at bounding box center [102, 139] width 16 height 11
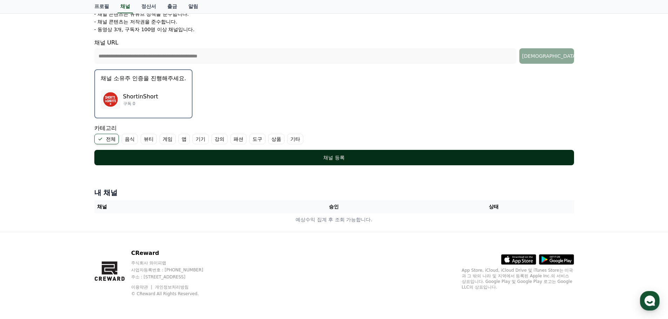
click at [129, 157] on div "채널 등록" at bounding box center [333, 157] width 451 height 7
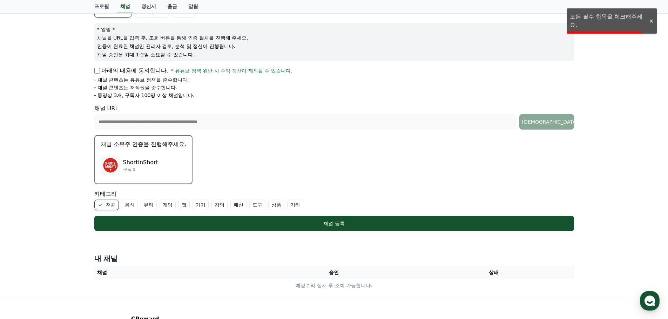
scroll to position [0, 0]
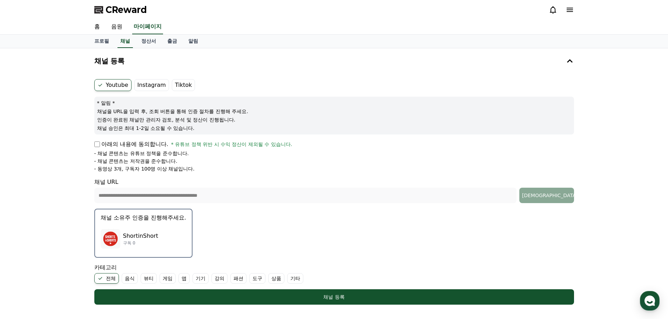
drag, startPoint x: 95, startPoint y: 118, endPoint x: 239, endPoint y: 121, distance: 144.1
click at [239, 121] on div "* 알림 * 채널을 URL을 입력 후, 조회 버튼을 통해 인증 절차를 진행해 주세요. 인증이 완료된 채널만 관리자 검토, 분석 및 정산이 진행…" at bounding box center [334, 116] width 480 height 38
click at [239, 121] on p "인증이 완료된 채널만 관리자 검토, 분석 및 정산이 진행됩니다." at bounding box center [334, 119] width 474 height 7
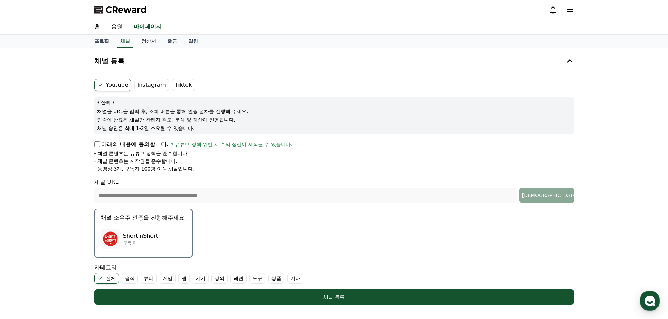
click at [239, 121] on p "인증이 완료된 채널만 관리자 검토, 분석 및 정산이 진행됩니다." at bounding box center [334, 119] width 474 height 7
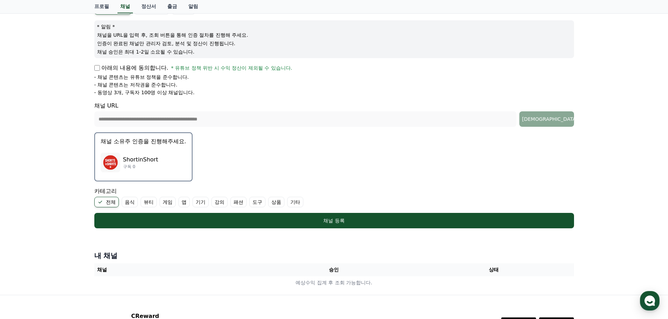
scroll to position [140, 0]
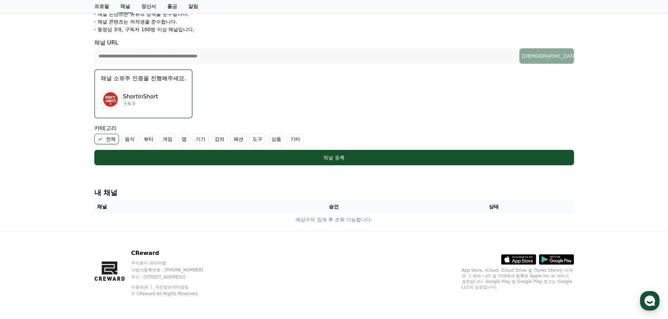
click at [334, 210] on th "승인" at bounding box center [334, 206] width 160 height 13
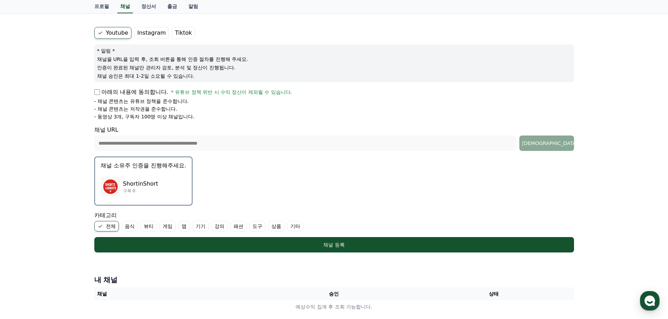
scroll to position [0, 0]
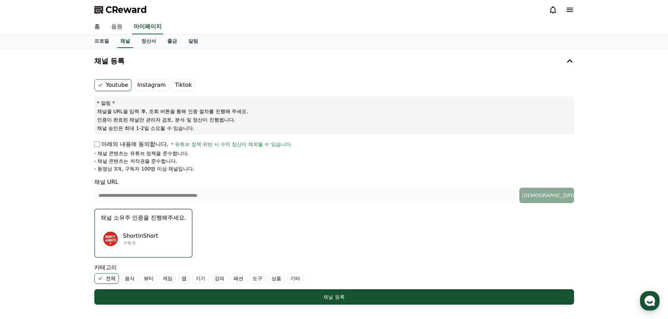
click at [118, 26] on link "음원" at bounding box center [117, 27] width 22 height 15
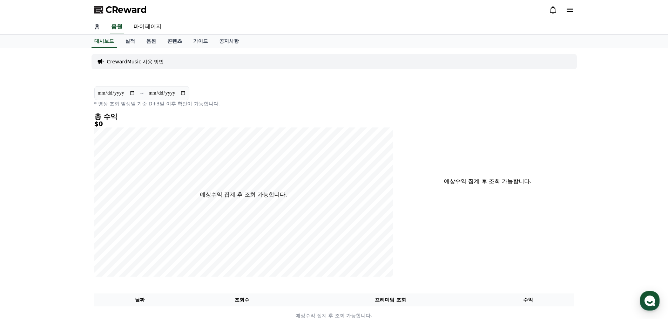
click at [99, 28] on link "홈" at bounding box center [97, 27] width 17 height 15
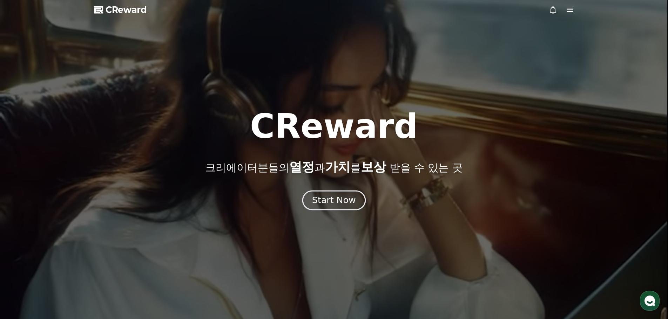
click at [331, 206] on div "Start Now" at bounding box center [333, 201] width 43 height 12
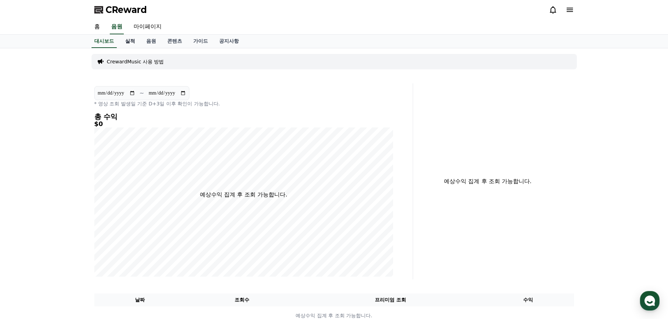
click at [132, 40] on link "실적" at bounding box center [130, 41] width 21 height 13
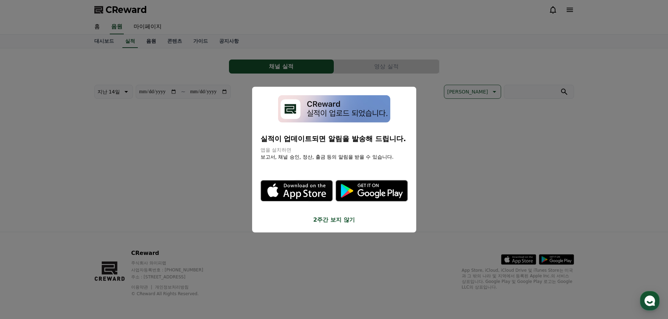
click at [147, 42] on button "close modal" at bounding box center [334, 159] width 668 height 319
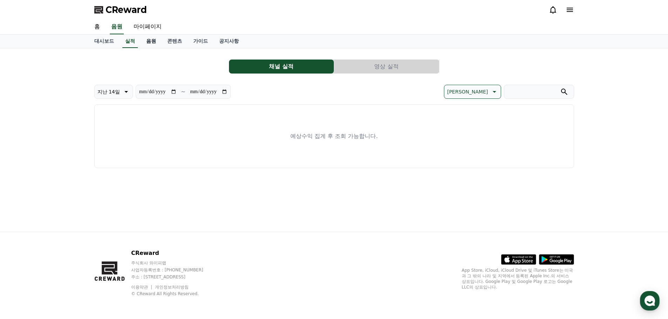
click at [149, 43] on link "음원" at bounding box center [151, 41] width 21 height 13
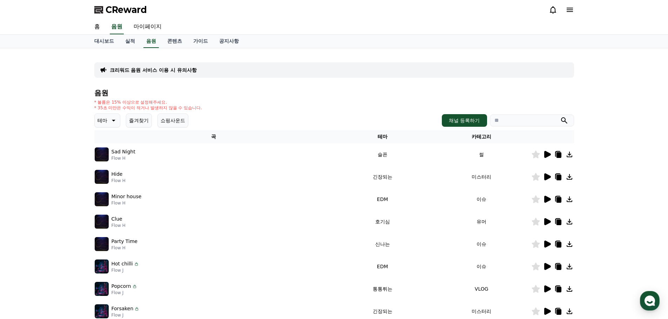
click at [548, 154] on icon at bounding box center [547, 154] width 7 height 7
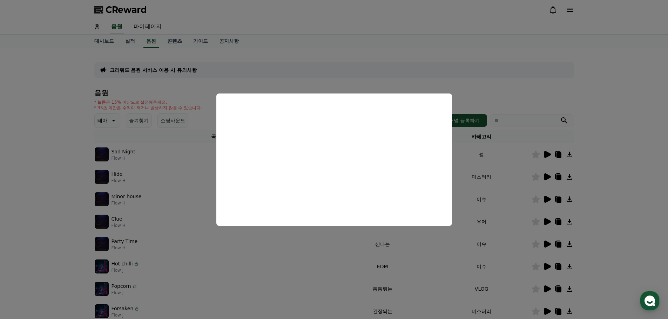
click at [483, 86] on button "close modal" at bounding box center [334, 159] width 668 height 319
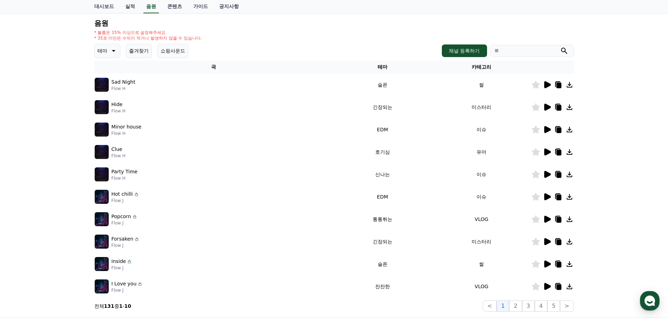
scroll to position [70, 0]
click at [547, 239] on icon at bounding box center [547, 241] width 8 height 8
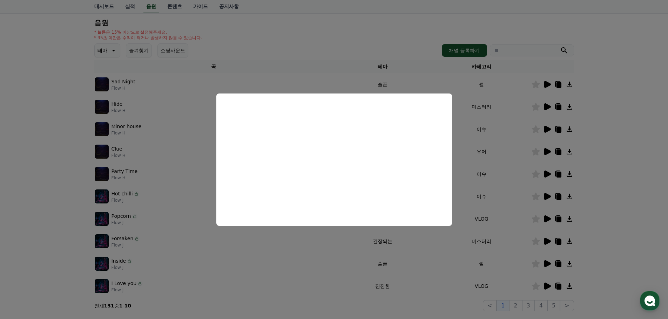
click at [270, 254] on button "close modal" at bounding box center [334, 159] width 668 height 319
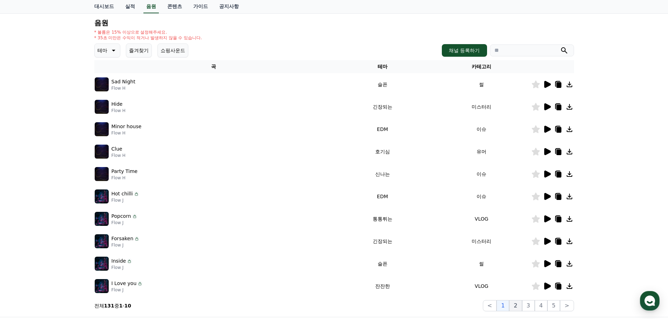
click at [522, 306] on button "2" at bounding box center [528, 305] width 13 height 11
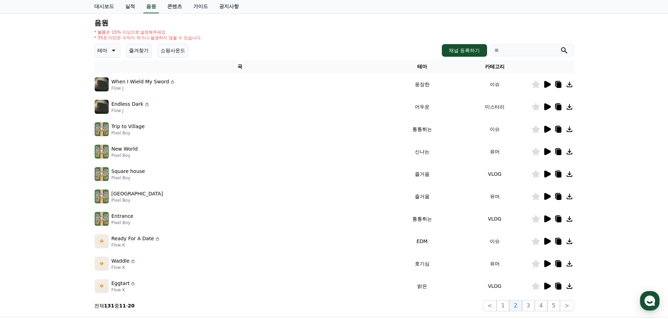
click at [545, 282] on icon at bounding box center [547, 286] width 8 height 8
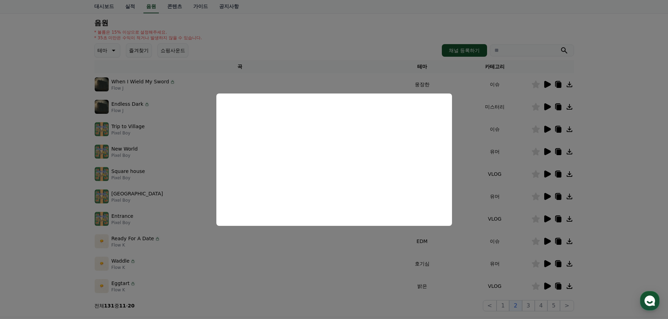
click at [527, 204] on button "close modal" at bounding box center [334, 159] width 668 height 319
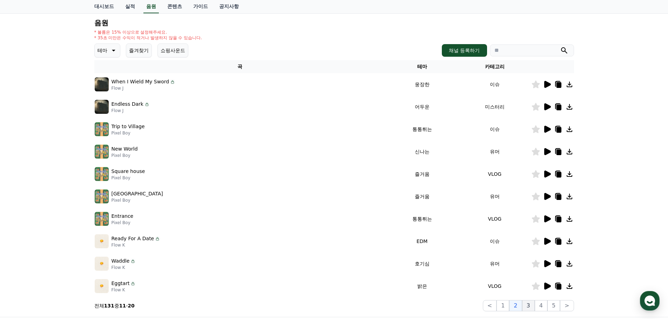
click at [547, 306] on button "3" at bounding box center [553, 305] width 13 height 11
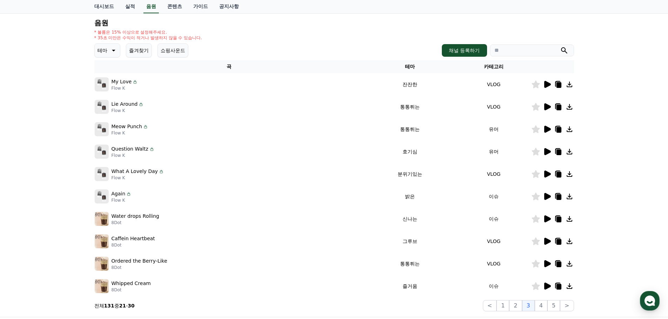
click at [547, 87] on icon at bounding box center [547, 84] width 7 height 7
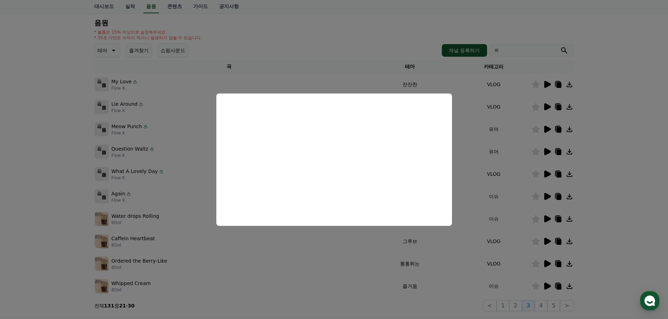
click at [288, 244] on button "close modal" at bounding box center [334, 159] width 668 height 319
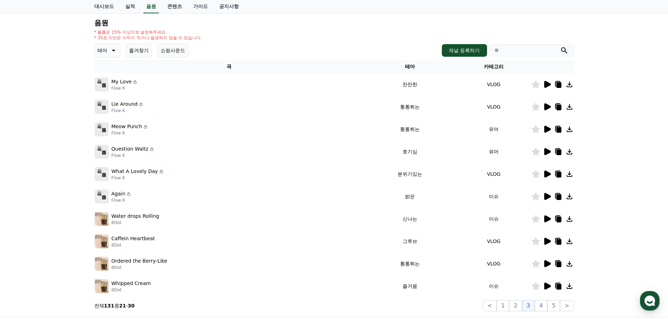
click at [549, 197] on icon at bounding box center [547, 196] width 7 height 7
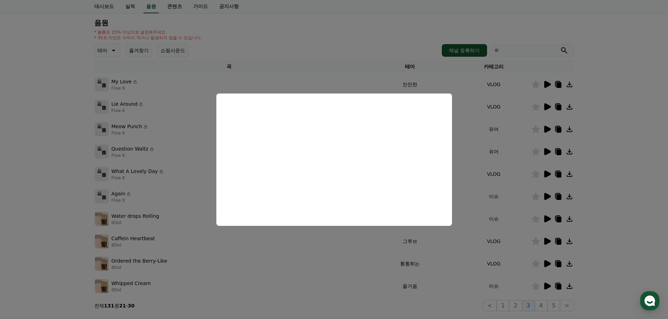
click at [510, 189] on button "close modal" at bounding box center [334, 159] width 668 height 319
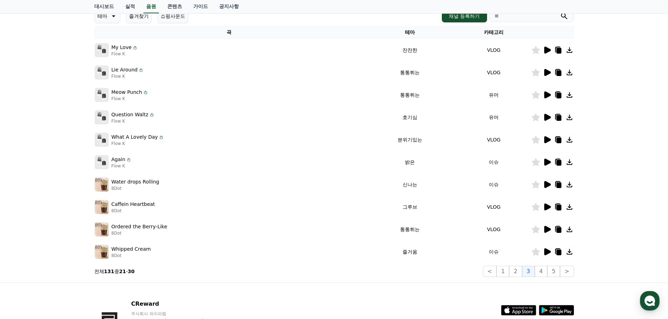
scroll to position [155, 0]
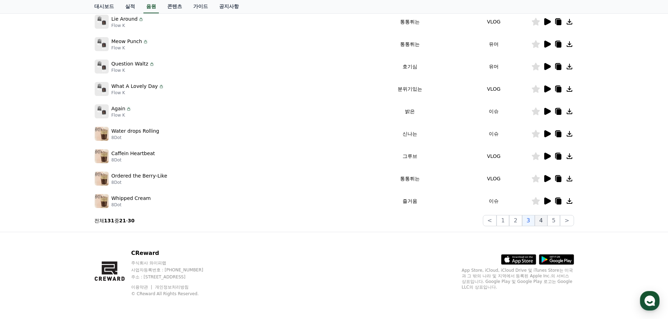
click at [545, 222] on button "4" at bounding box center [541, 220] width 13 height 11
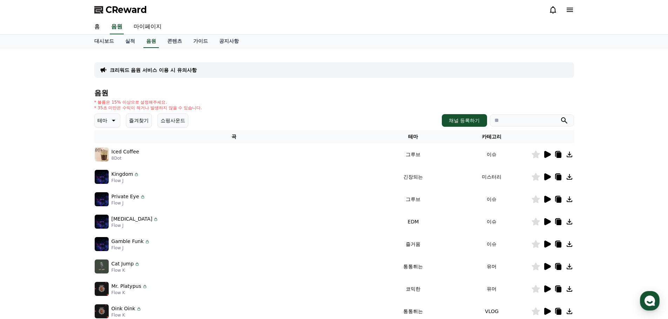
click at [548, 154] on icon at bounding box center [547, 154] width 7 height 7
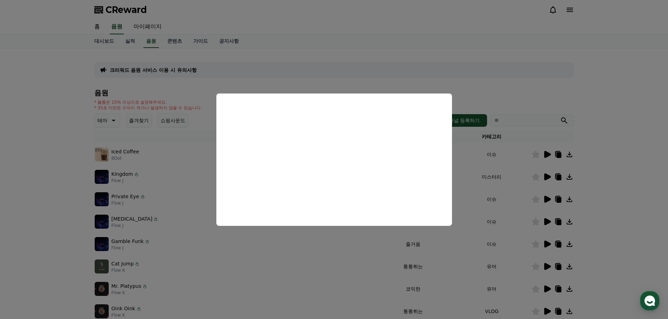
click at [513, 93] on button "close modal" at bounding box center [334, 159] width 668 height 319
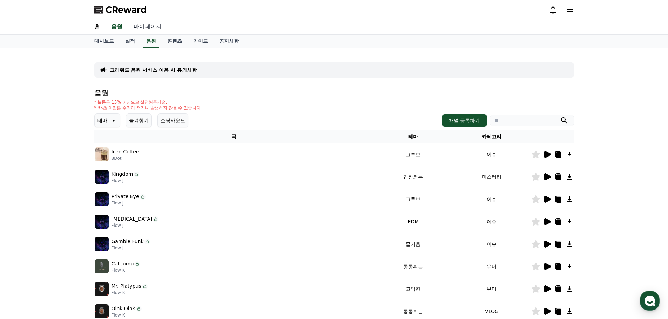
click at [142, 24] on link "마이페이지" at bounding box center [147, 27] width 39 height 15
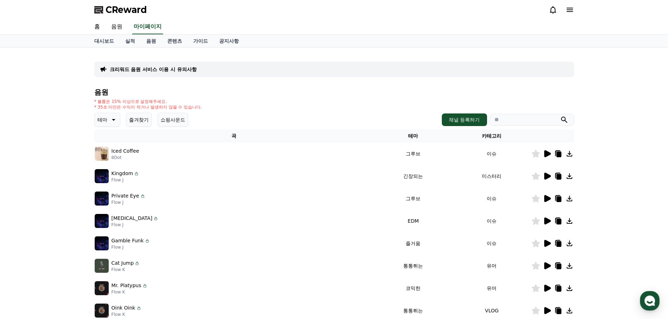
select select "**********"
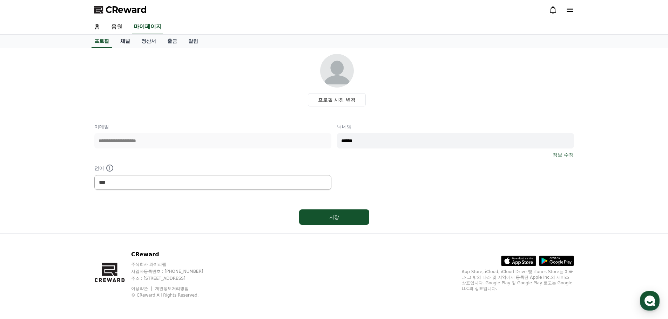
click at [127, 40] on link "채널" at bounding box center [125, 41] width 21 height 13
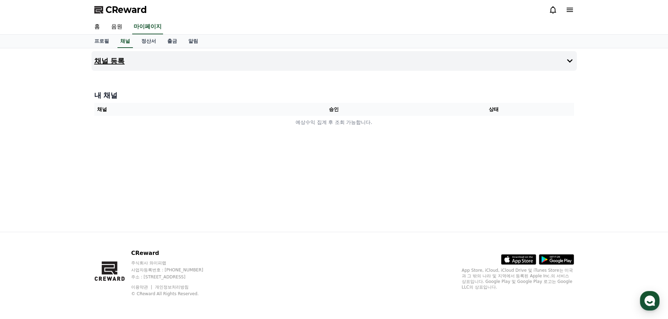
click at [127, 62] on button "채널 등록" at bounding box center [333, 61] width 485 height 20
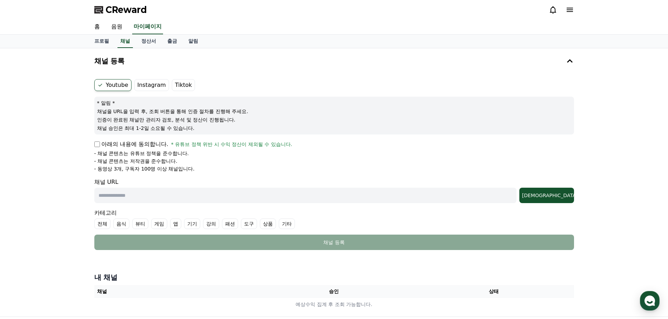
click at [106, 154] on p "- 채널 콘텐츠는 유튜브 정책을 준수합니다." at bounding box center [141, 153] width 95 height 7
click at [114, 163] on p "- 채널 콘텐츠는 저작권을 준수합니다." at bounding box center [135, 161] width 83 height 7
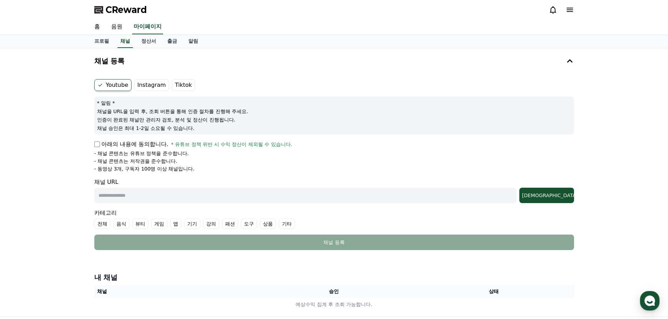
click at [118, 172] on form "Youtube Instagram Tiktok * 알림 * 채널을 URL을 입력 후, 조회 버튼을 통해 인증 절차를 진행해 주세요. 인증이 완료…" at bounding box center [334, 164] width 480 height 171
click at [129, 178] on div "채널 URL 조회" at bounding box center [334, 190] width 480 height 25
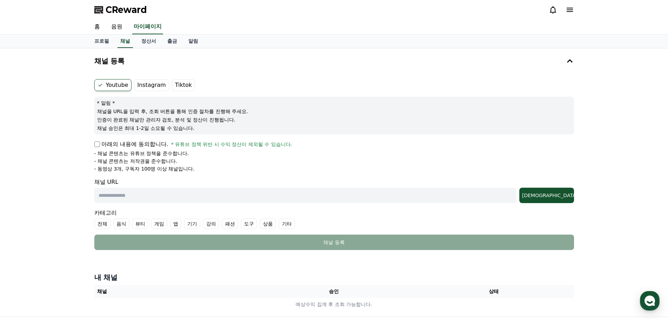
drag, startPoint x: 211, startPoint y: 173, endPoint x: 79, endPoint y: 136, distance: 137.1
click at [79, 136] on div "채널 등록 Youtube Instagram Tiktok * 알림 * 채널을 URL을 입력 후, 조회 버튼을 통해 인증 절차를 진행해 주세요. …" at bounding box center [334, 182] width 668 height 268
click at [155, 86] on label "Instagram" at bounding box center [151, 85] width 35 height 12
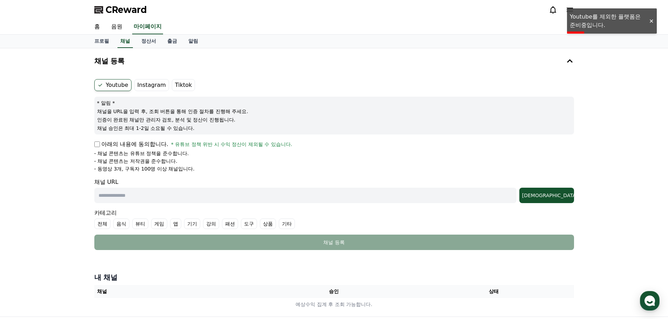
click at [131, 197] on input "text" at bounding box center [305, 195] width 422 height 15
click at [194, 192] on input "text" at bounding box center [305, 195] width 422 height 15
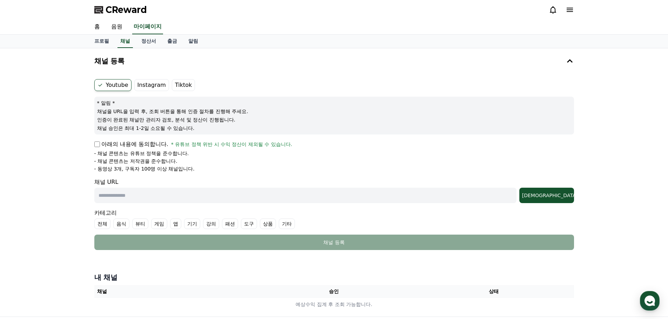
paste input "**********"
type input "**********"
click at [553, 200] on button "[DEMOGRAPHIC_DATA]" at bounding box center [546, 195] width 55 height 15
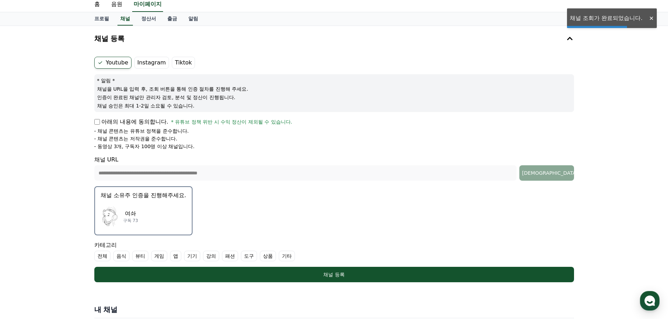
scroll to position [35, 0]
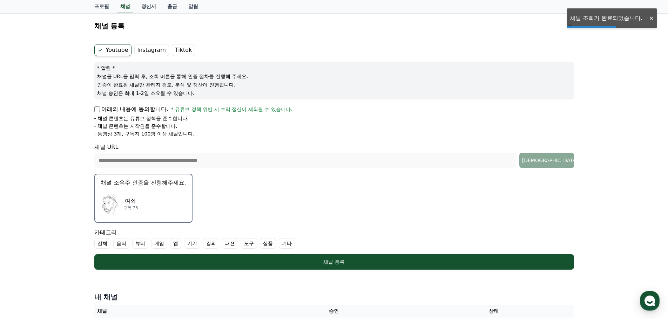
click at [137, 201] on p "여솨" at bounding box center [130, 201] width 15 height 8
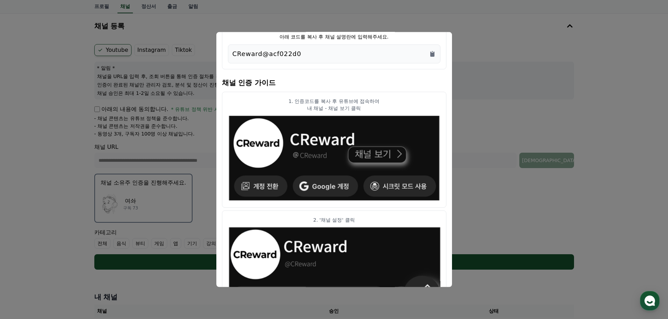
click at [289, 52] on p "CReward@acf022d0" at bounding box center [266, 54] width 69 height 10
click at [435, 53] on icon "Copy to clipboard" at bounding box center [432, 53] width 7 height 7
click at [487, 34] on button "close modal" at bounding box center [334, 159] width 668 height 319
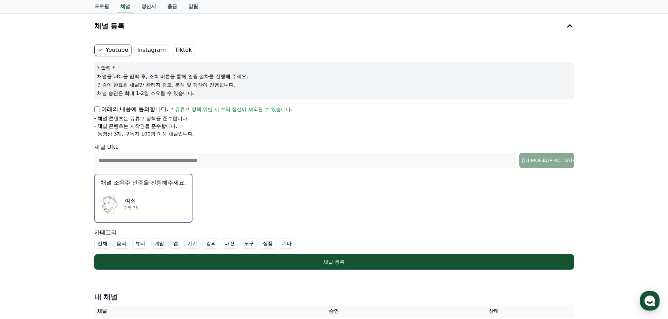
click at [108, 245] on label "전체" at bounding box center [102, 243] width 16 height 11
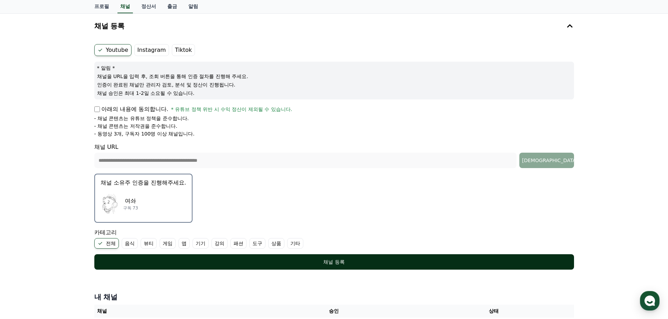
click at [135, 256] on button "채널 등록" at bounding box center [334, 261] width 480 height 15
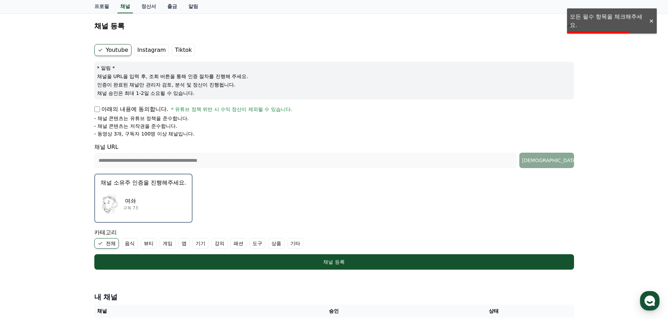
click at [136, 104] on form "**********" at bounding box center [334, 157] width 480 height 226
click at [142, 116] on p "- 채널 콘텐츠는 유튜브 정책을 준수합니다." at bounding box center [141, 118] width 95 height 7
click at [271, 107] on span "* 유튜브 정책 위반 시 수익 정산이 제외될 수 있습니다." at bounding box center [231, 109] width 121 height 7
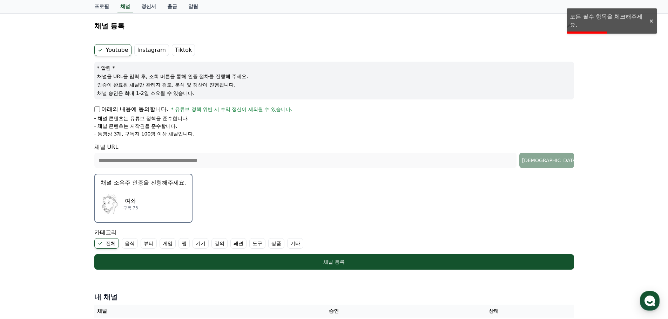
click at [271, 107] on span "* 유튜브 정책 위반 시 수익 정산이 제외될 수 있습니다." at bounding box center [231, 109] width 121 height 7
click at [344, 117] on li "- 채널 콘텐츠는 유튜브 정책을 준수합니다." at bounding box center [334, 118] width 480 height 7
click at [117, 49] on label "Youtube" at bounding box center [112, 50] width 37 height 12
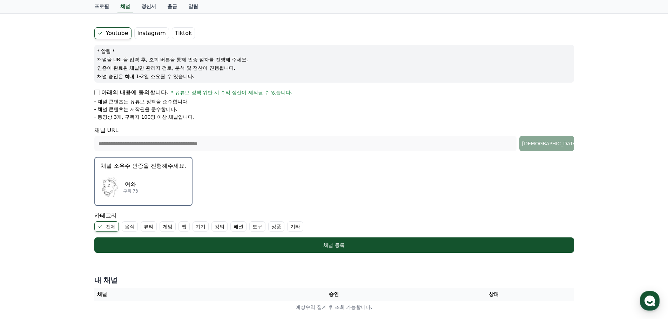
scroll to position [0, 0]
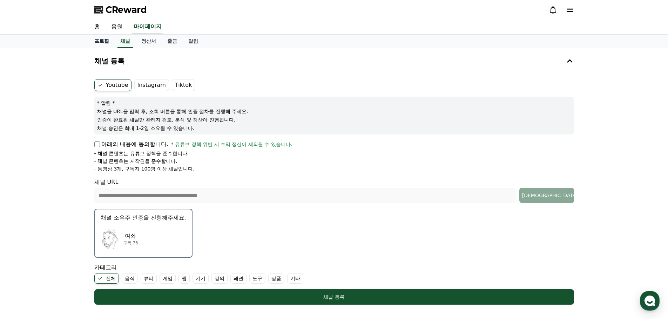
click at [103, 38] on link "프로필" at bounding box center [102, 41] width 26 height 13
select select "**********"
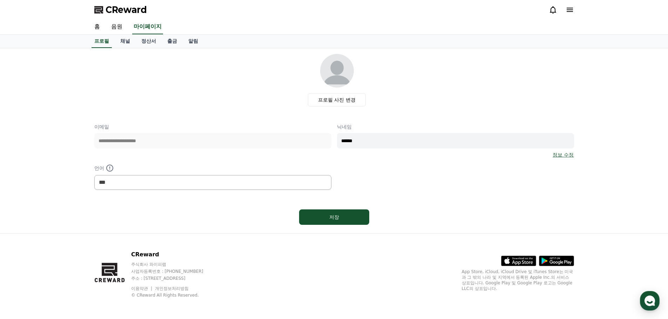
click at [571, 7] on icon at bounding box center [569, 10] width 8 height 8
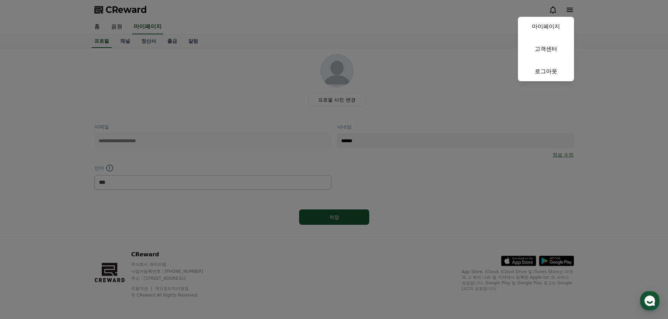
click at [596, 26] on button "close" at bounding box center [334, 159] width 668 height 319
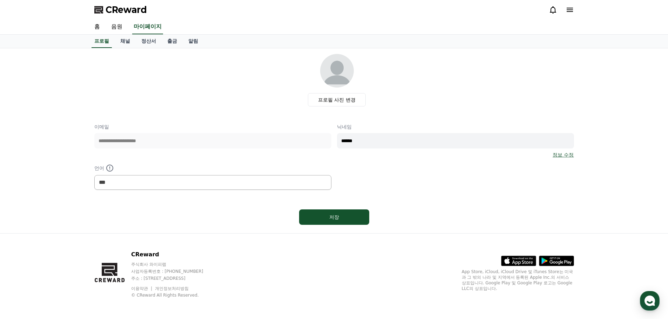
click at [0, 164] on div "**********" at bounding box center [334, 140] width 668 height 185
click at [0, 126] on div "**********" at bounding box center [334, 140] width 668 height 185
click at [118, 25] on link "음원" at bounding box center [117, 27] width 22 height 15
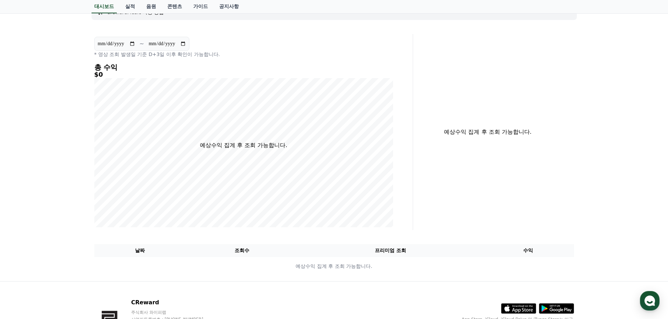
scroll to position [99, 0]
